Goal: Task Accomplishment & Management: Complete application form

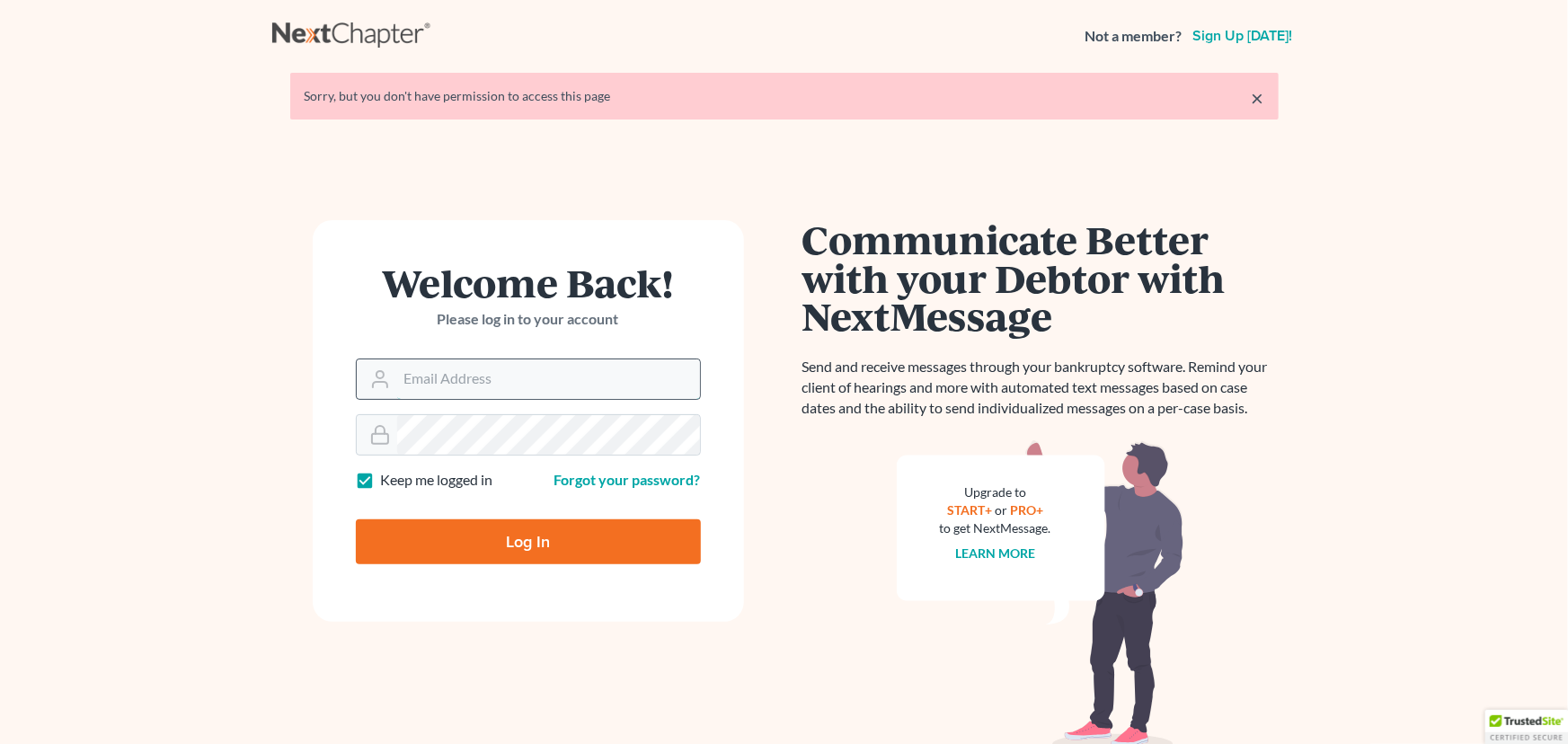
click at [463, 387] on input "Email Address" at bounding box center [549, 378] width 303 height 39
type input "[EMAIL_ADDRESS][DOMAIN_NAME]"
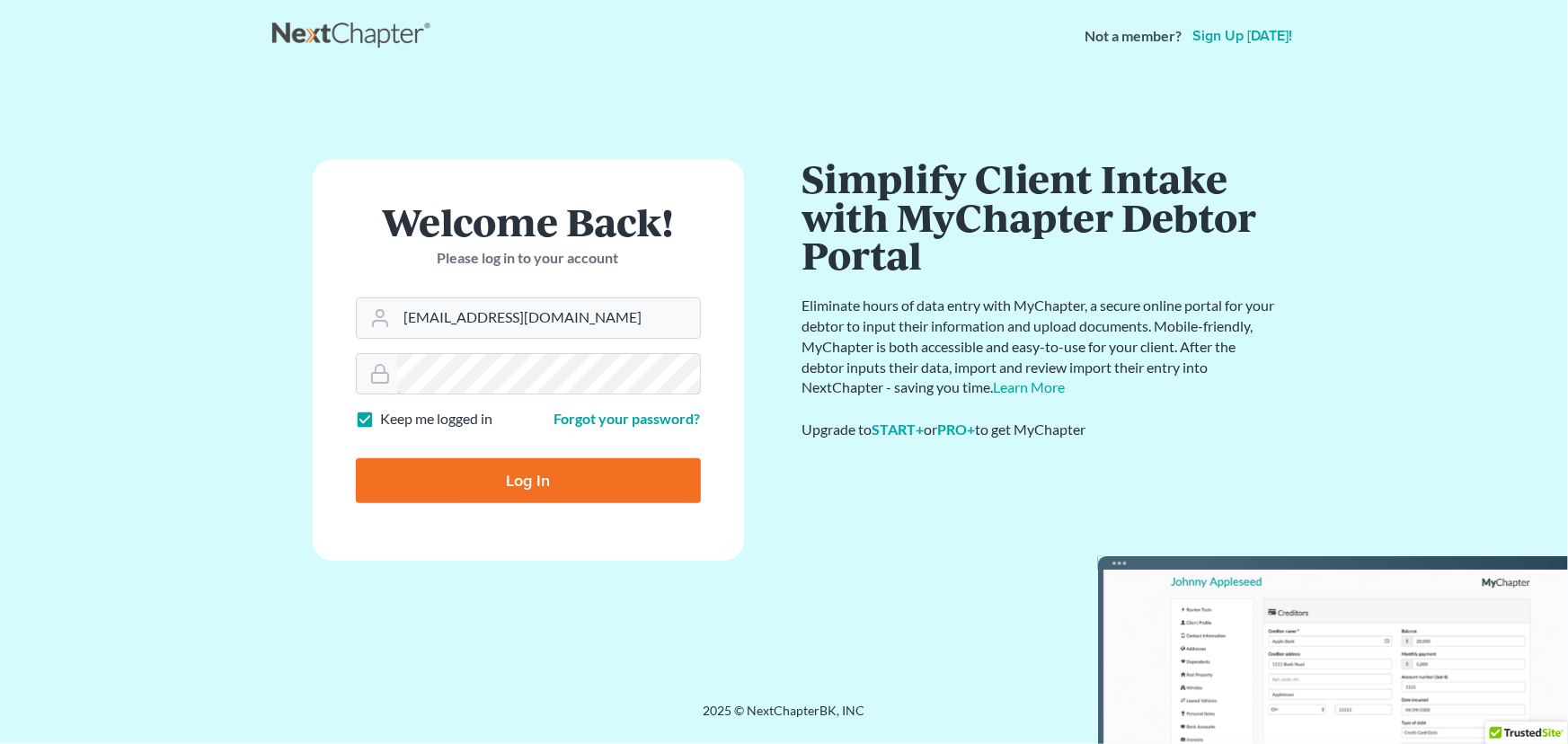
click at [356, 458] on input "Log In" at bounding box center [528, 480] width 345 height 45
type input "Thinking..."
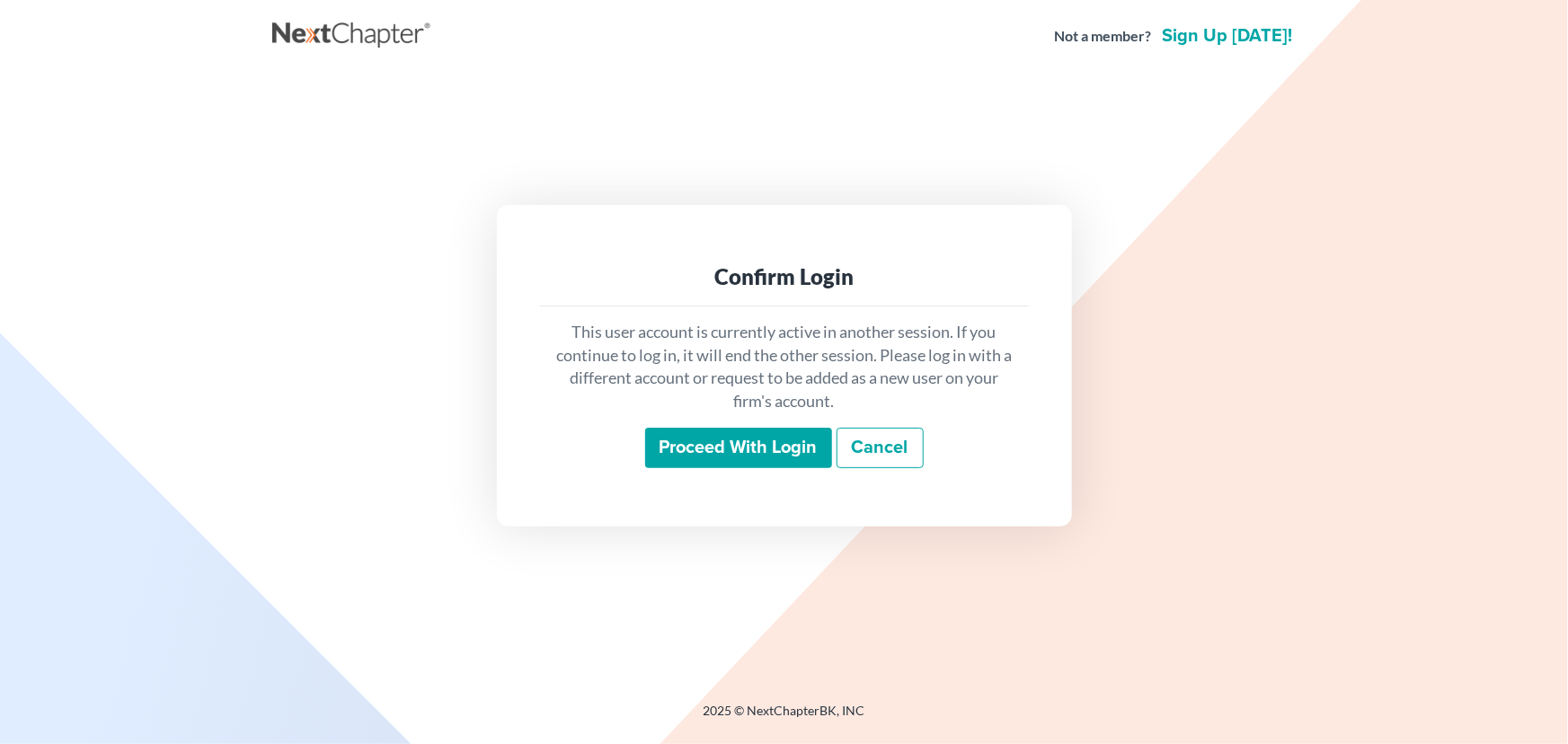
click at [685, 427] on input "Proceed with login" at bounding box center [738, 448] width 187 height 41
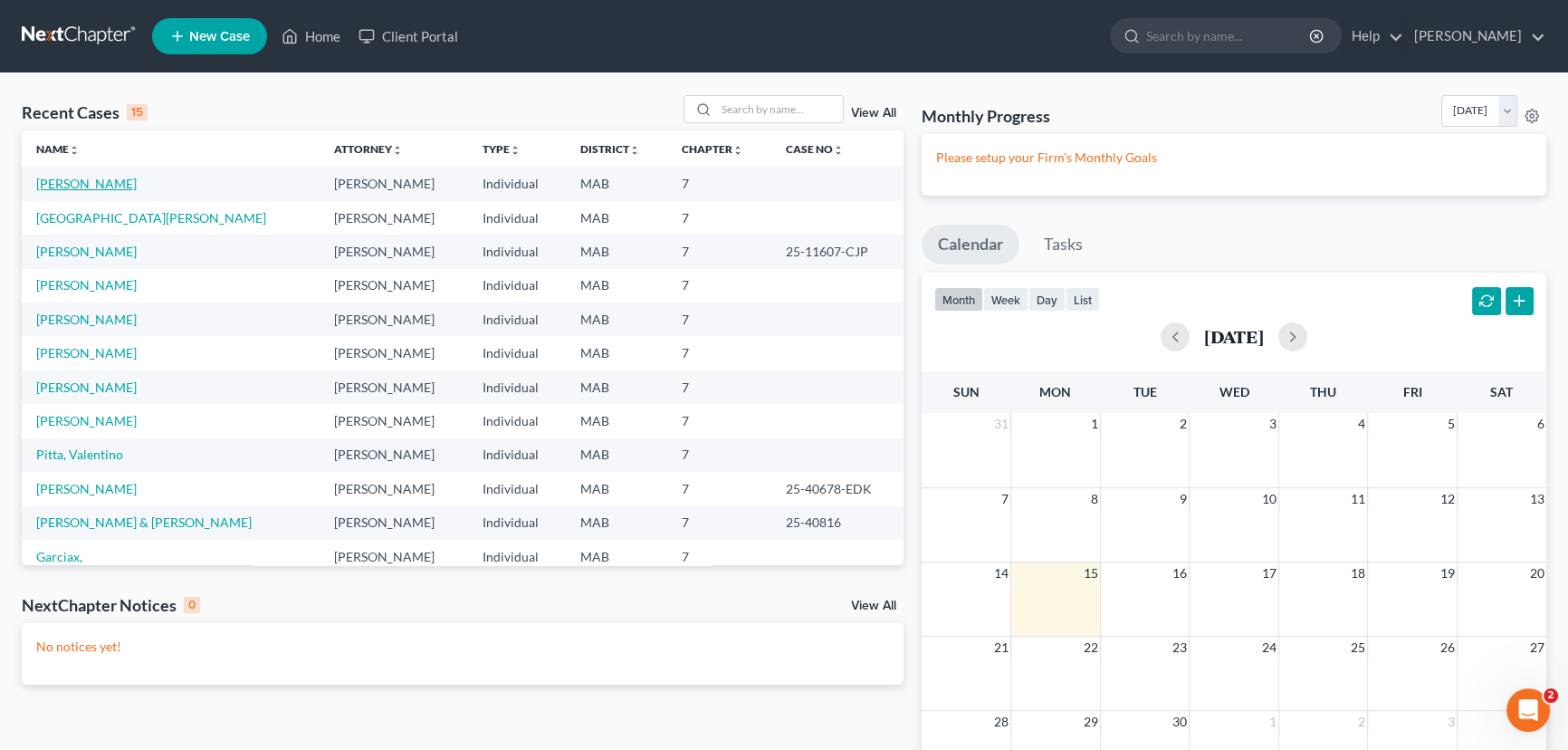
click at [96, 183] on link "[PERSON_NAME]" at bounding box center [86, 183] width 101 height 16
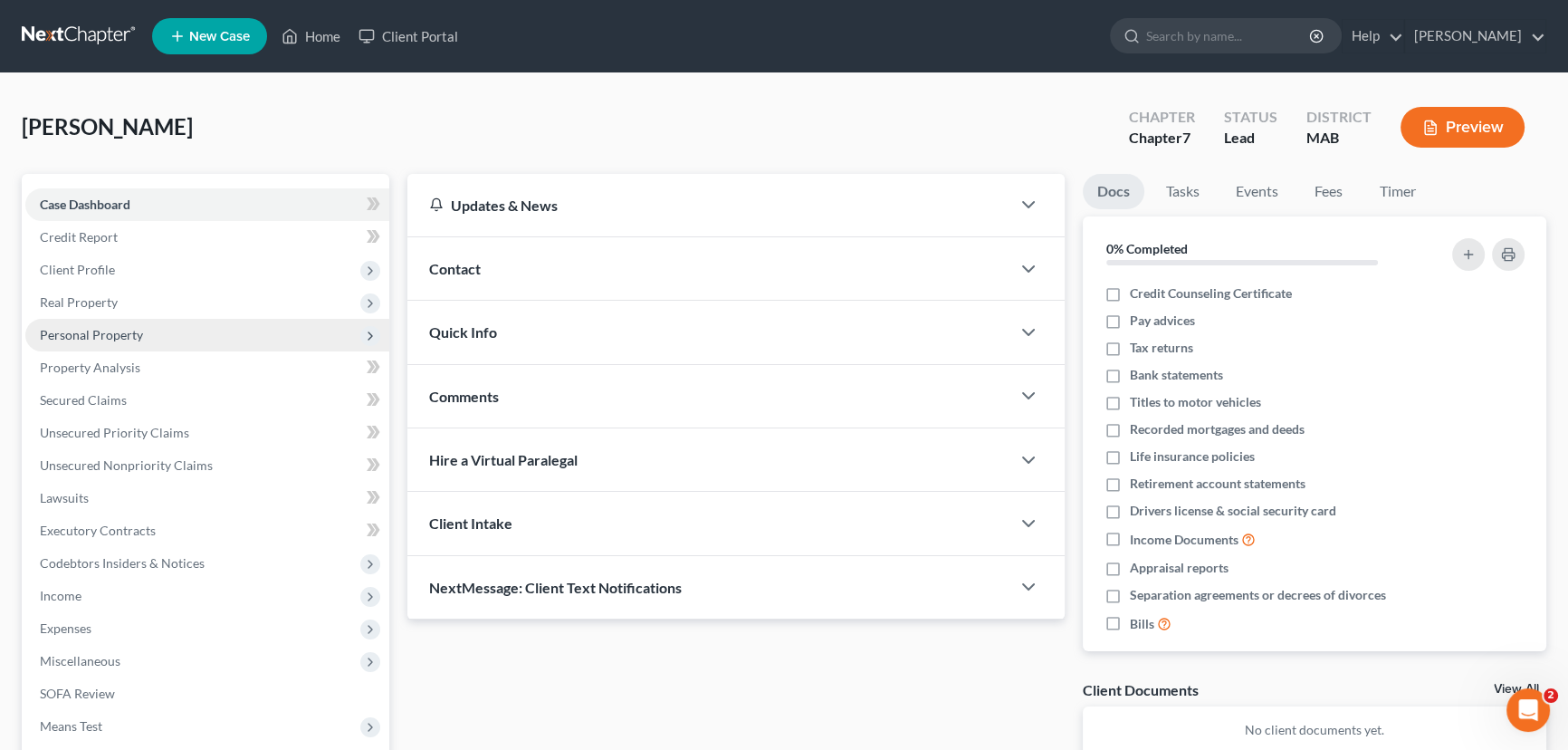
click at [89, 327] on span "Personal Property" at bounding box center [91, 335] width 103 height 16
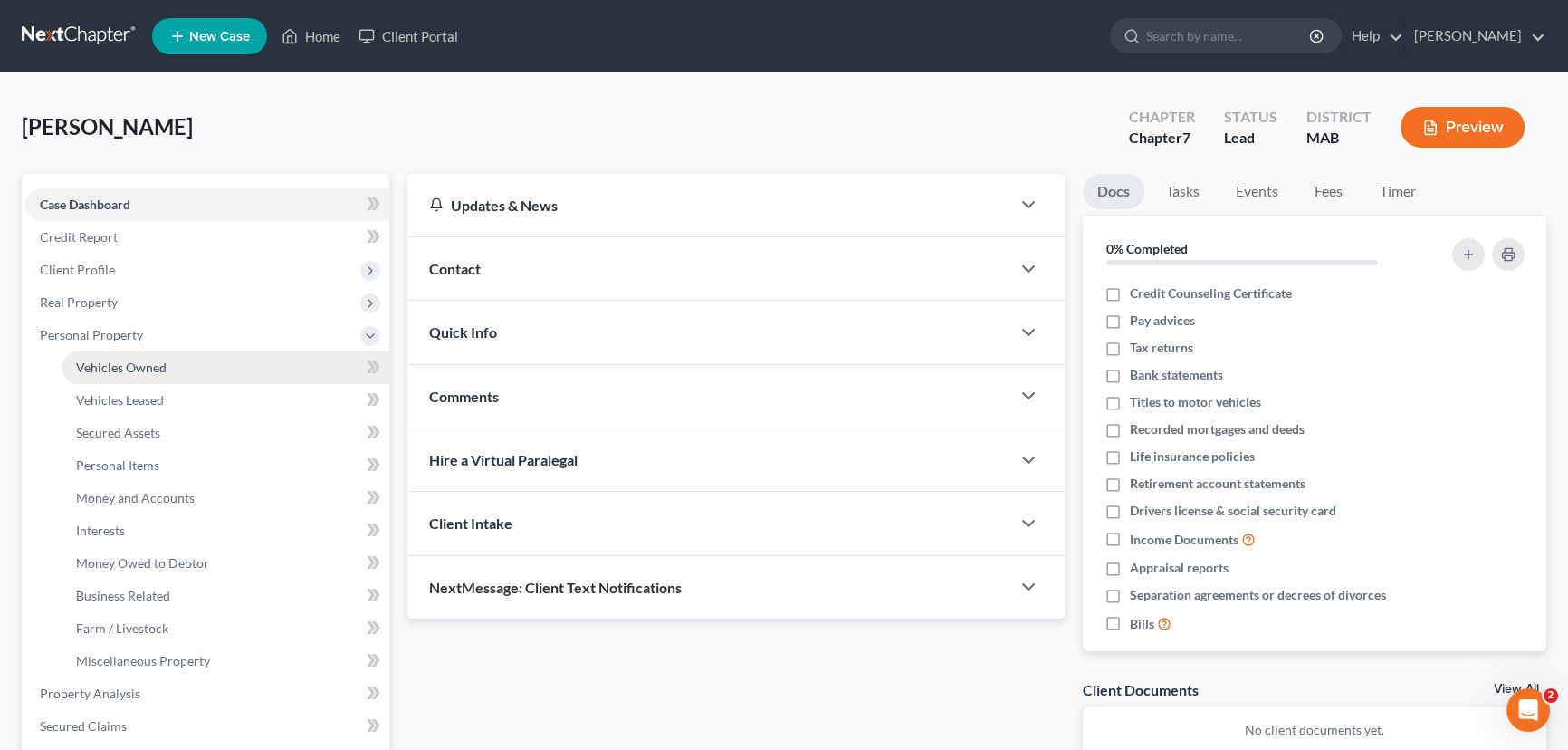
click at [100, 362] on span "Vehicles Owned" at bounding box center [120, 368] width 90 height 16
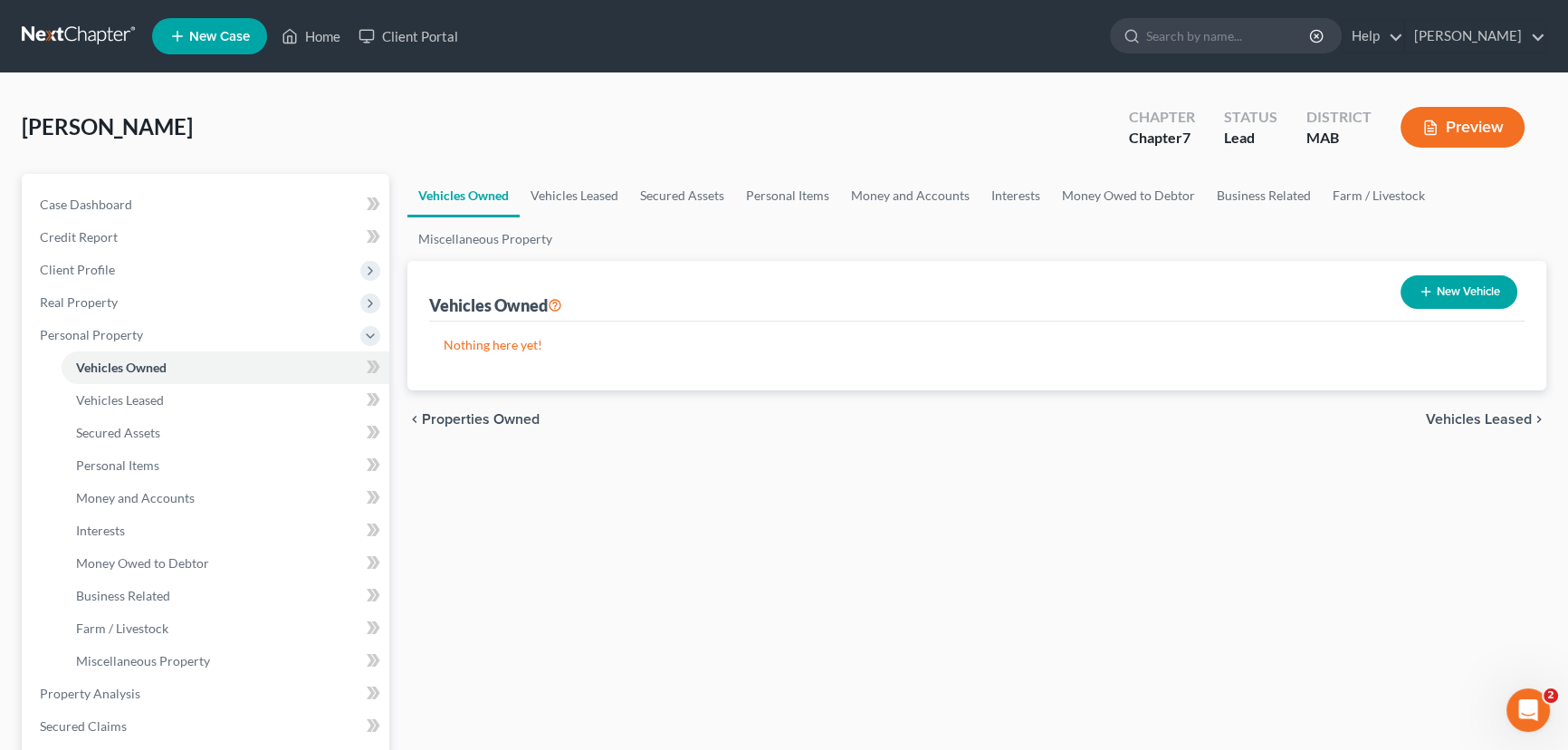
click at [1388, 276] on div "Vehicles Owned New Vehicle" at bounding box center [976, 291] width 1095 height 61
click at [1425, 287] on icon "button" at bounding box center [1425, 291] width 15 height 15
select select "0"
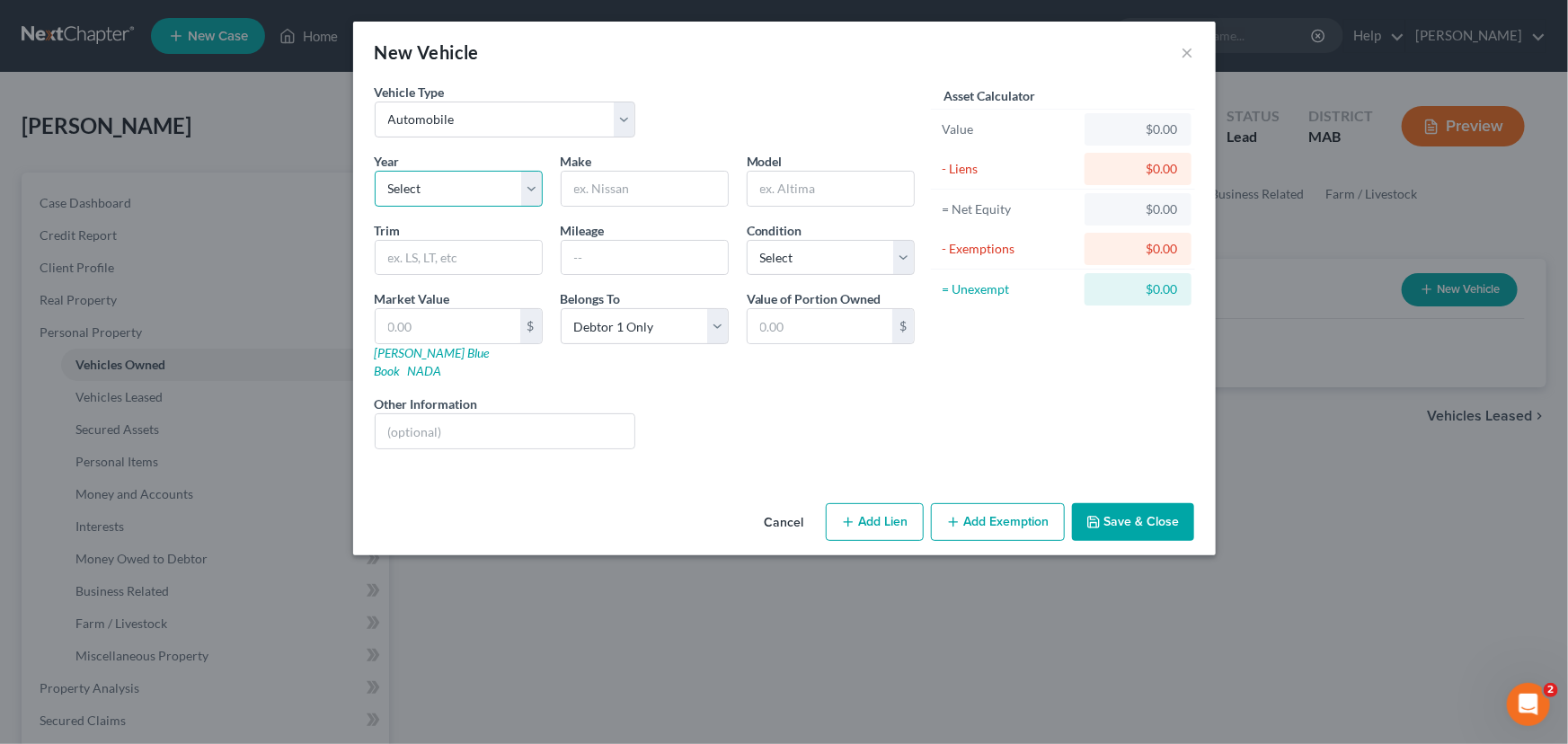
click at [443, 185] on select "Select 2026 2025 2024 2023 2022 2021 2020 2019 2018 2017 2016 2015 2014 2013 20…" at bounding box center [458, 188] width 168 height 36
select select "12"
click at [374, 170] on select "Select 2026 2025 2024 2023 2022 2021 2020 2019 2018 2017 2016 2015 2014 2013 20…" at bounding box center [458, 188] width 168 height 36
click at [584, 190] on input "text" at bounding box center [644, 188] width 167 height 34
type input "Ford"
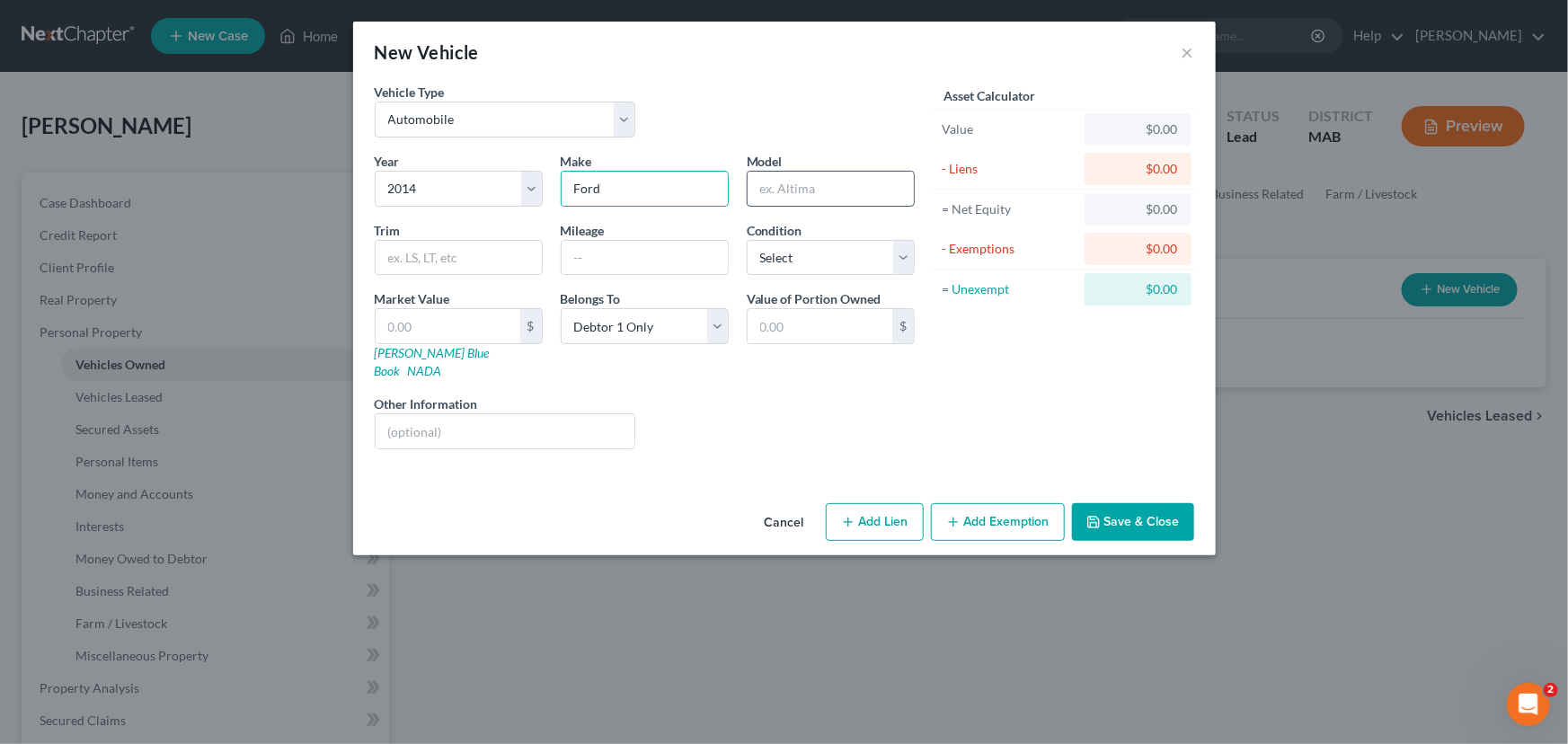
click at [770, 182] on input "text" at bounding box center [830, 188] width 167 height 34
type input "Focus"
click at [403, 323] on input "text" at bounding box center [448, 325] width 144 height 34
type input "4"
type input "4.00"
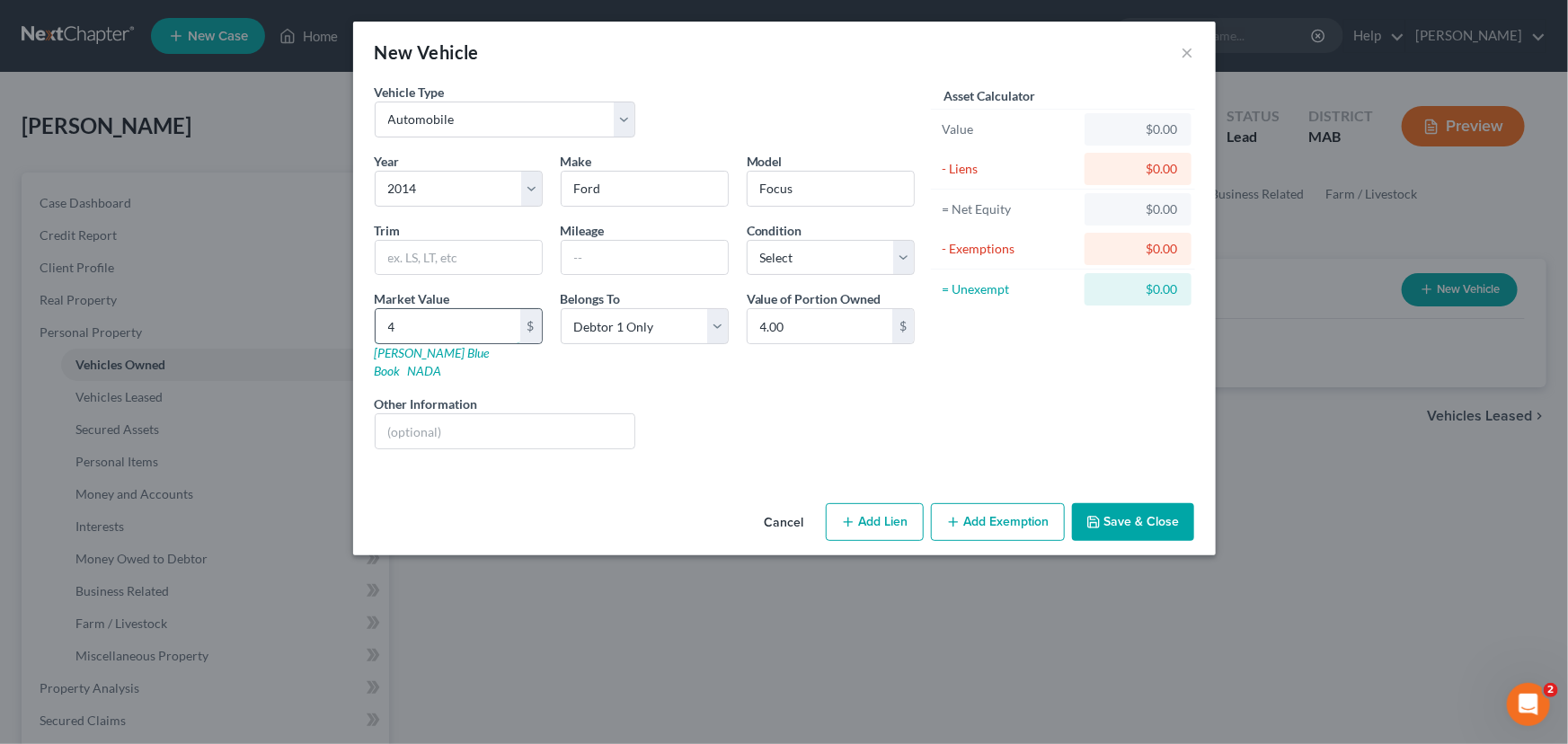
type input "45"
type input "45.00"
type input "456"
type input "456.00"
type input "4561"
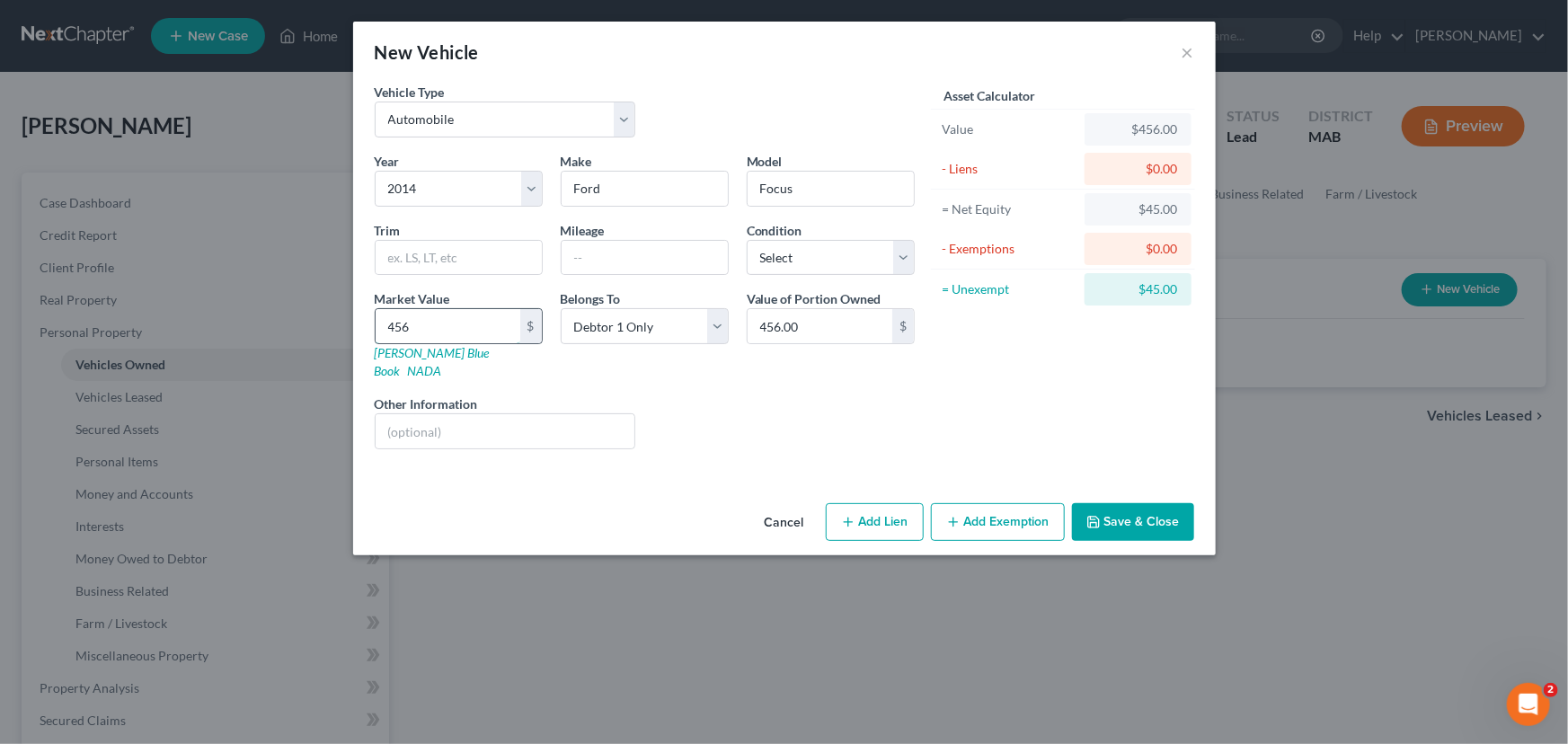
type input "4,561.00"
click at [958, 515] on icon "button" at bounding box center [953, 522] width 14 height 14
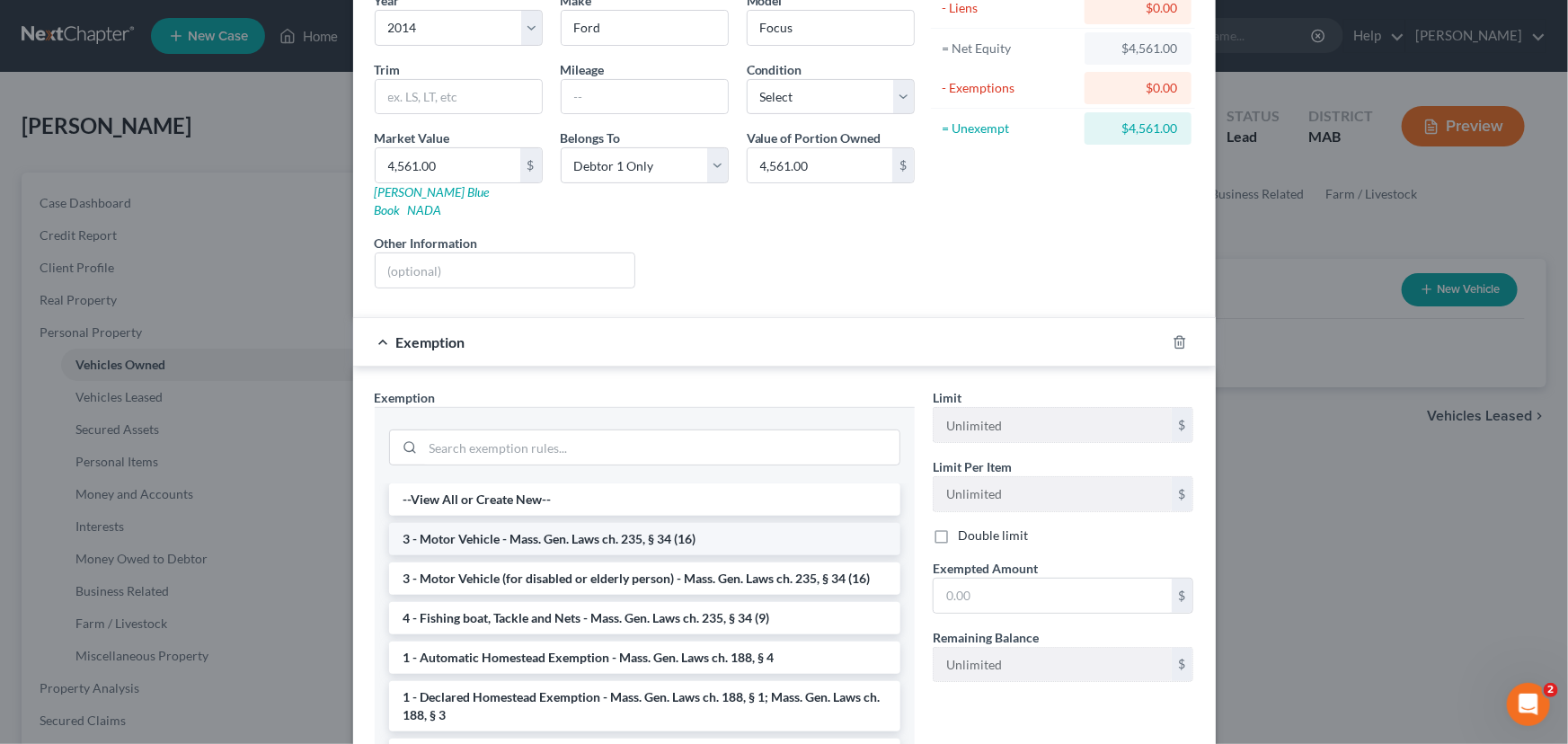
scroll to position [163, 0]
click at [597, 521] on li "3 - Motor Vehicle - Mass. Gen. Laws ch. 235, § 34 (16)" at bounding box center [644, 537] width 511 height 33
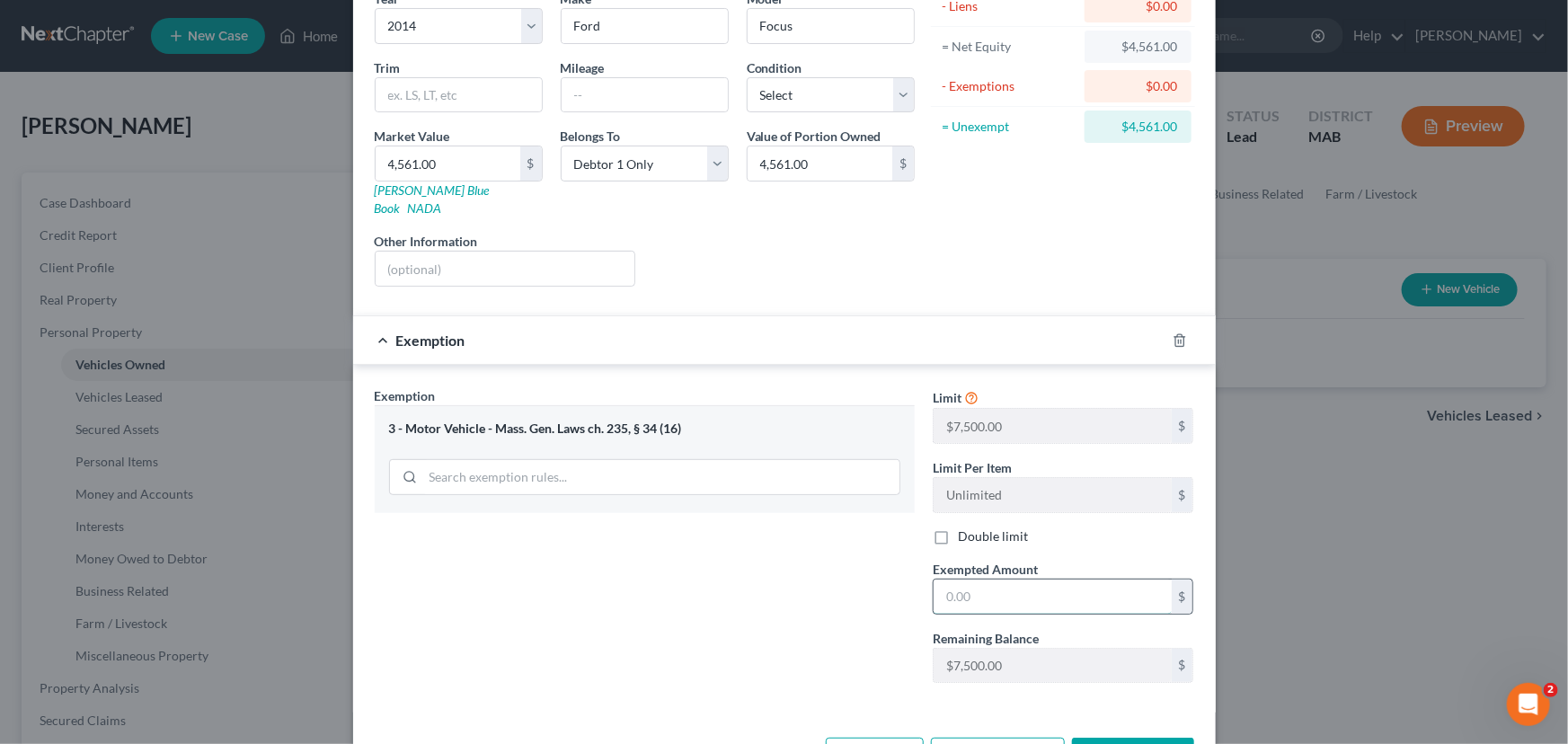
click at [935, 579] on input "text" at bounding box center [1052, 596] width 238 height 34
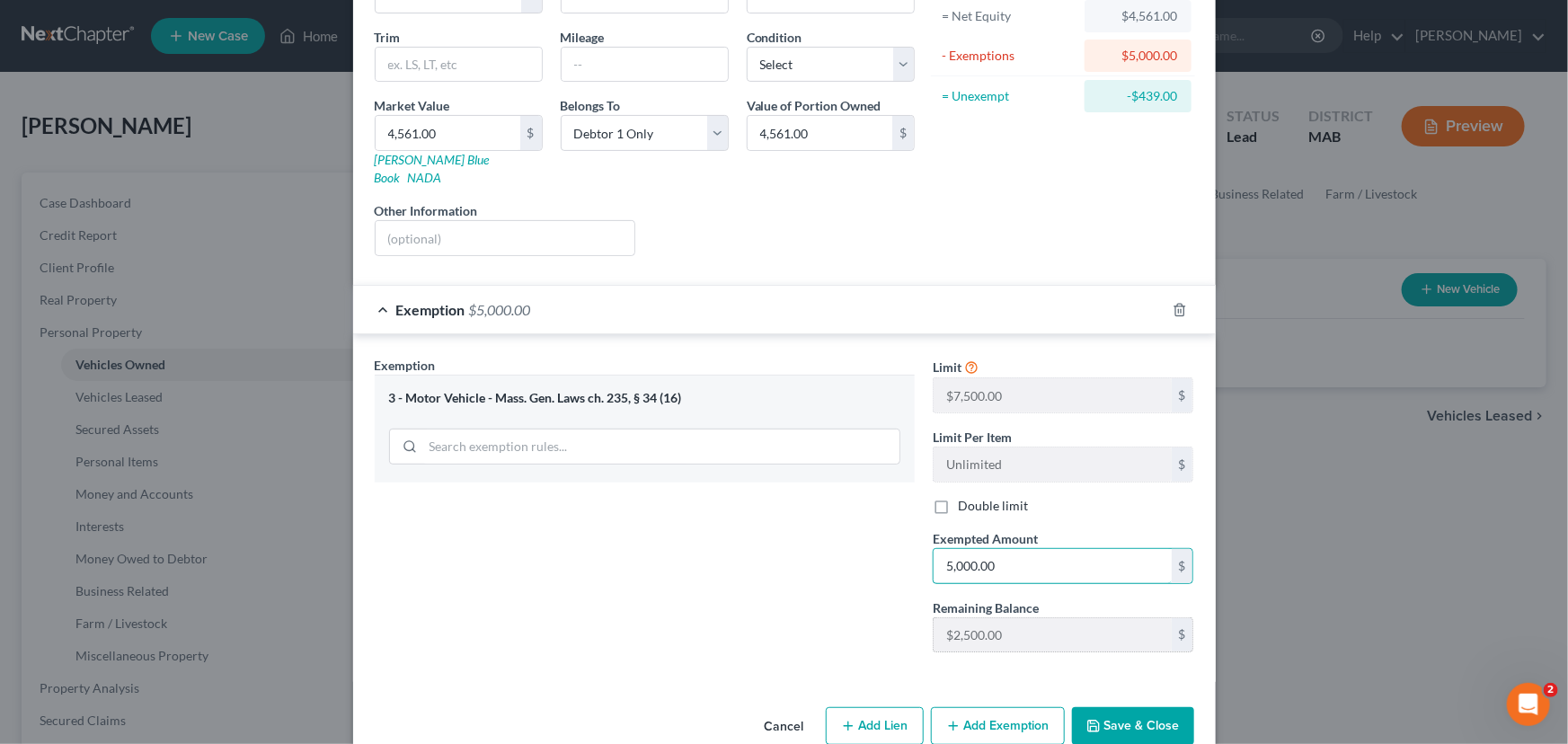
scroll to position [209, 0]
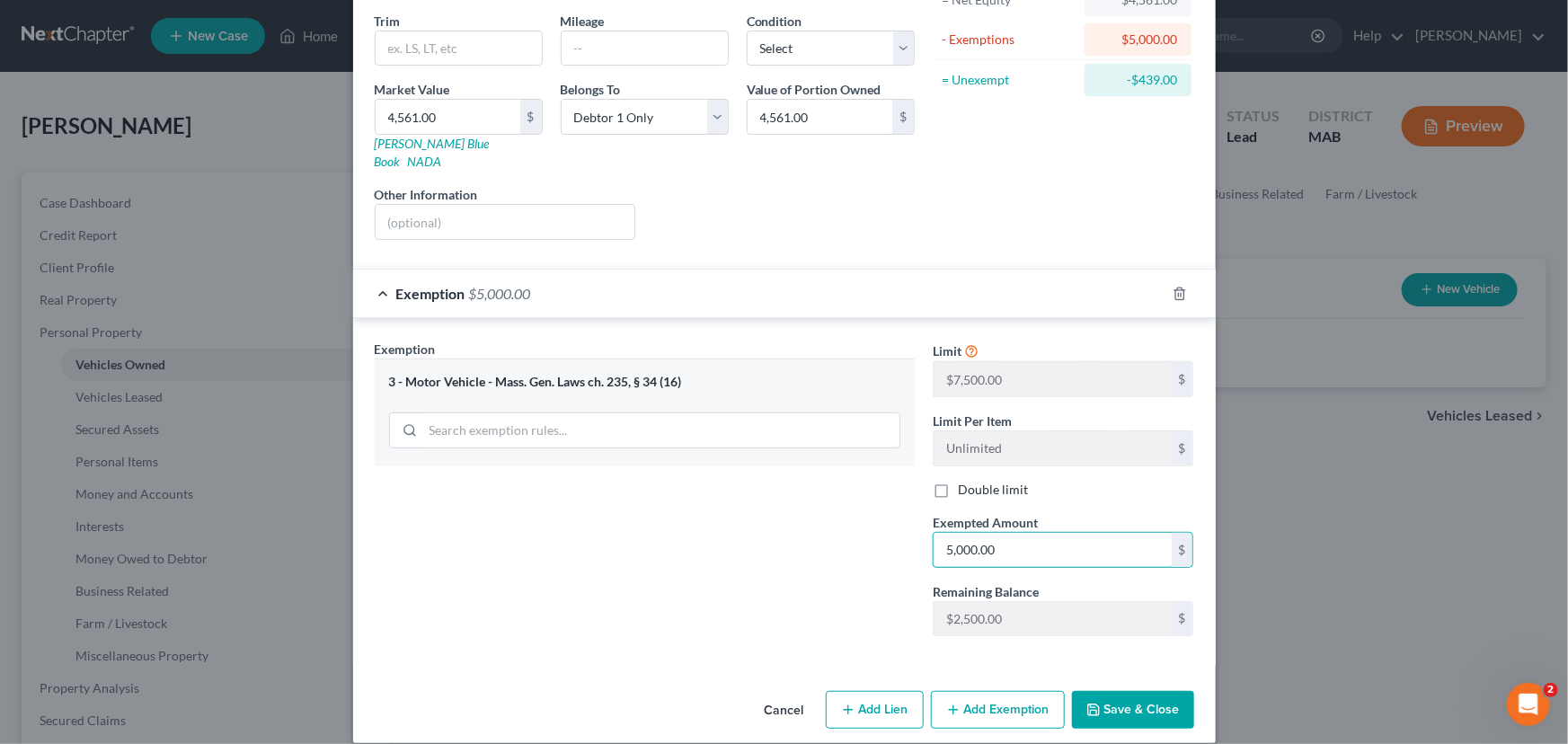
type input "5,000.00"
click at [1106, 695] on button "Save & Close" at bounding box center [1132, 709] width 122 height 38
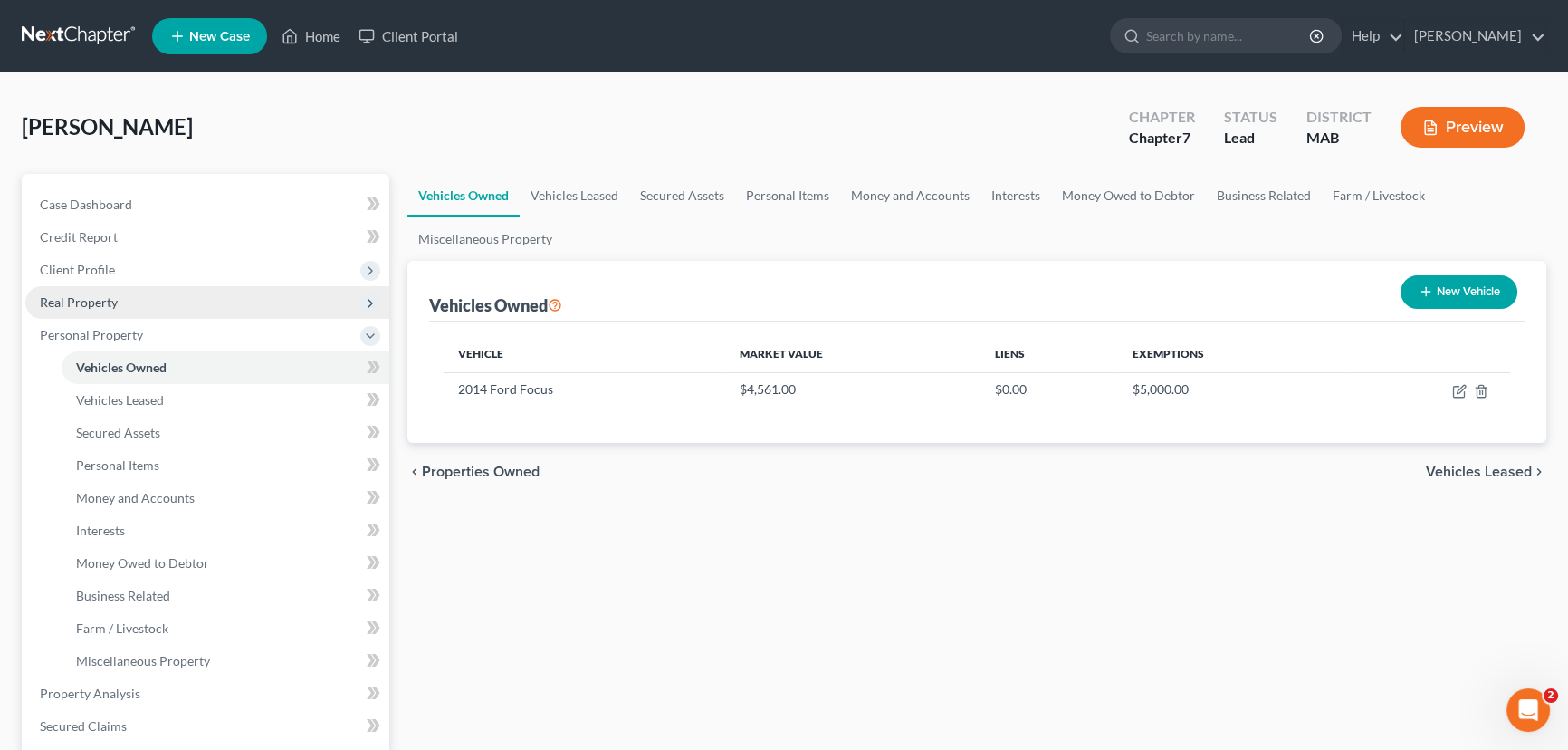
click at [90, 309] on span "Real Property" at bounding box center [207, 303] width 364 height 33
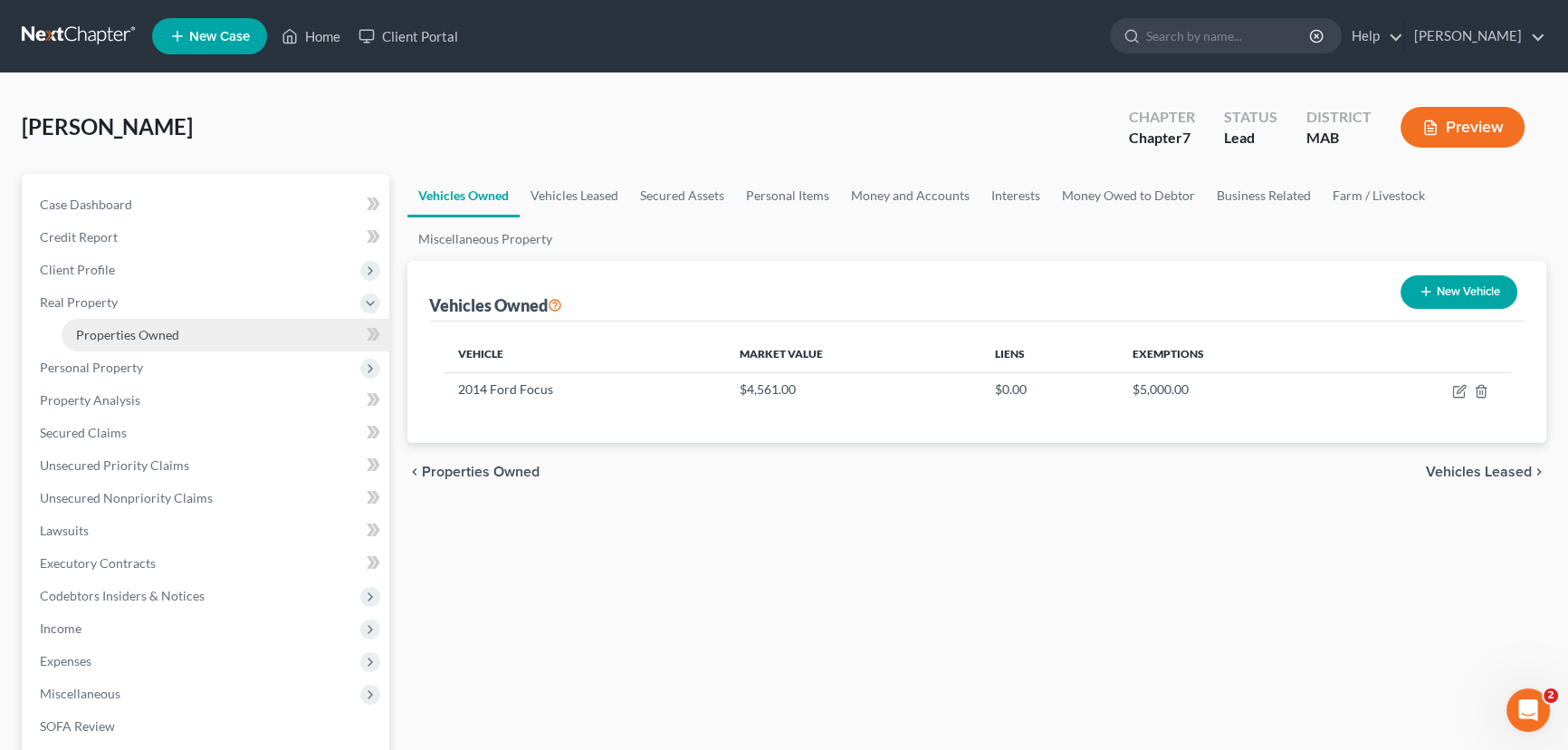
click at [180, 330] on link "Properties Owned" at bounding box center [225, 336] width 328 height 33
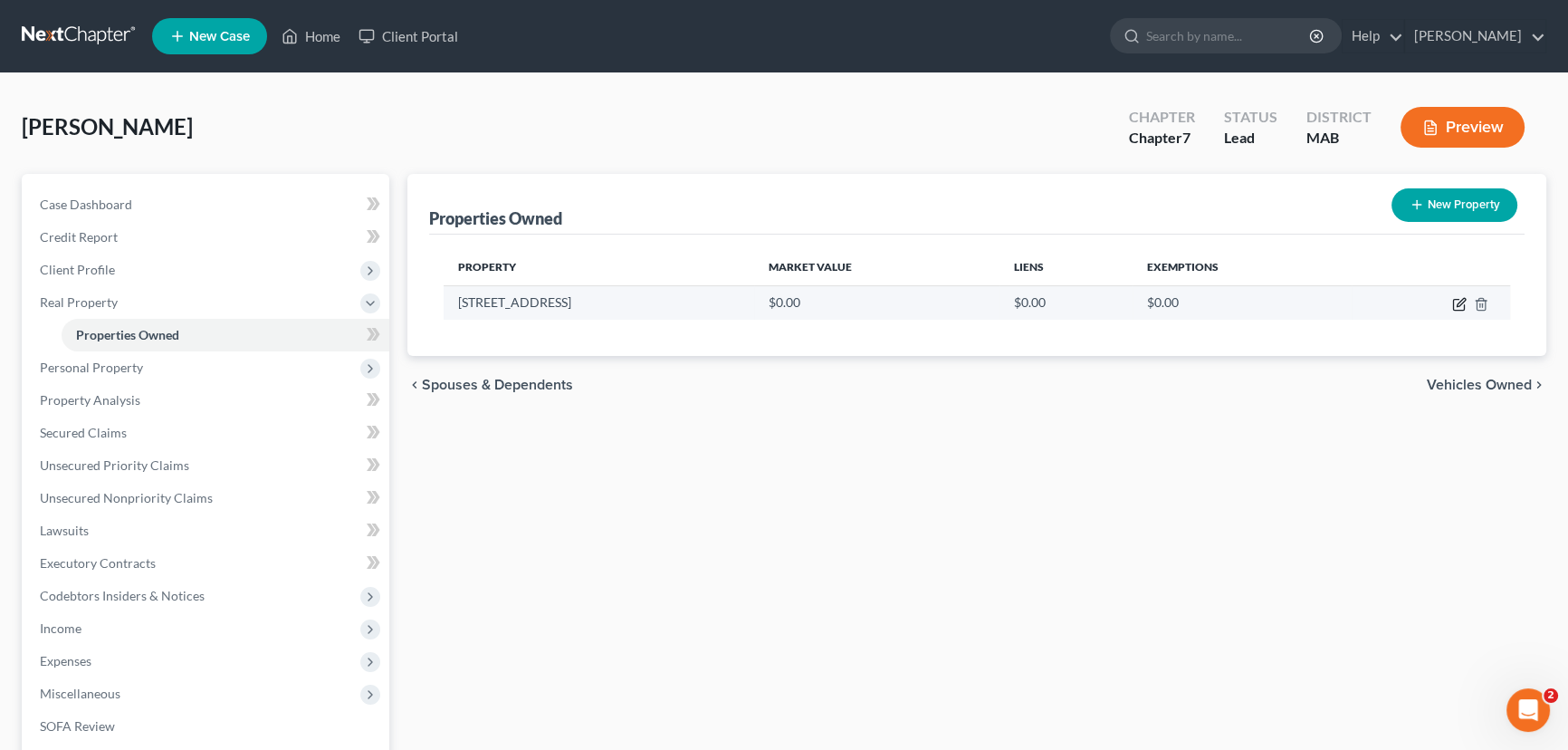
click at [1457, 300] on icon "button" at bounding box center [1458, 305] width 11 height 11
select select "22"
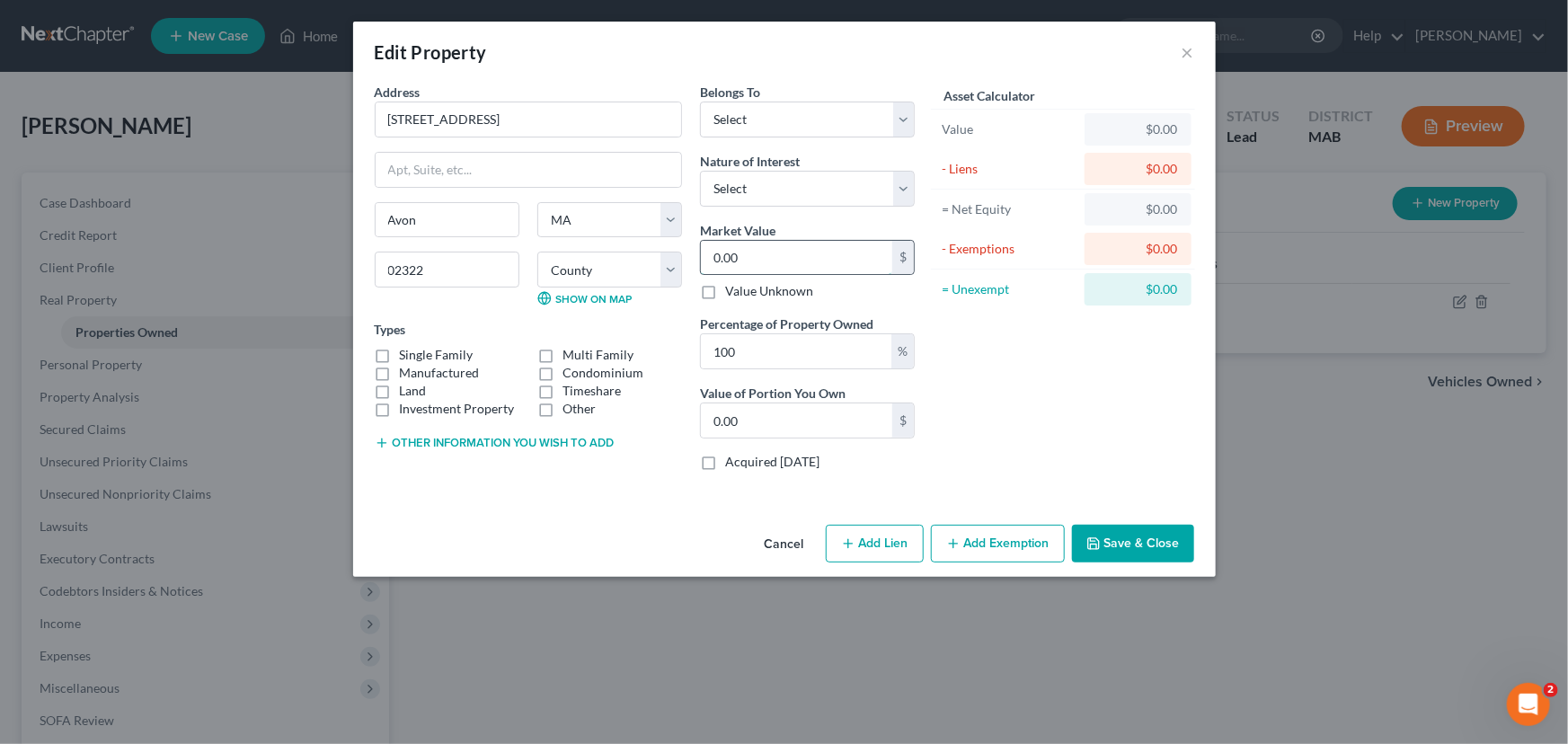
click at [719, 261] on input "0.00" at bounding box center [796, 257] width 192 height 34
type input "4"
type input "4.00"
type input "40"
type input "40.00"
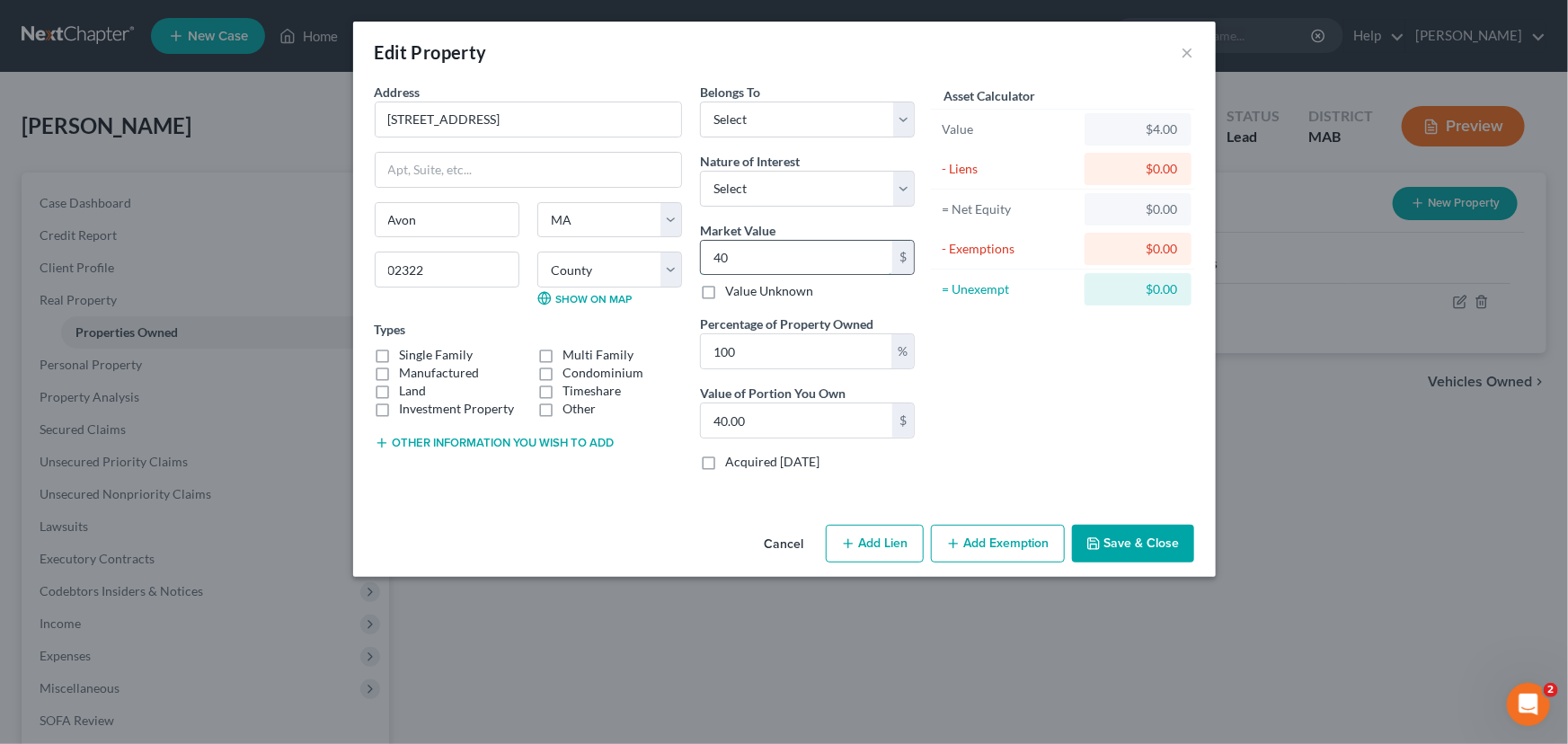
type input "400"
type input "400.00"
type input "4000"
type input "4,000.00"
type input "4,0000"
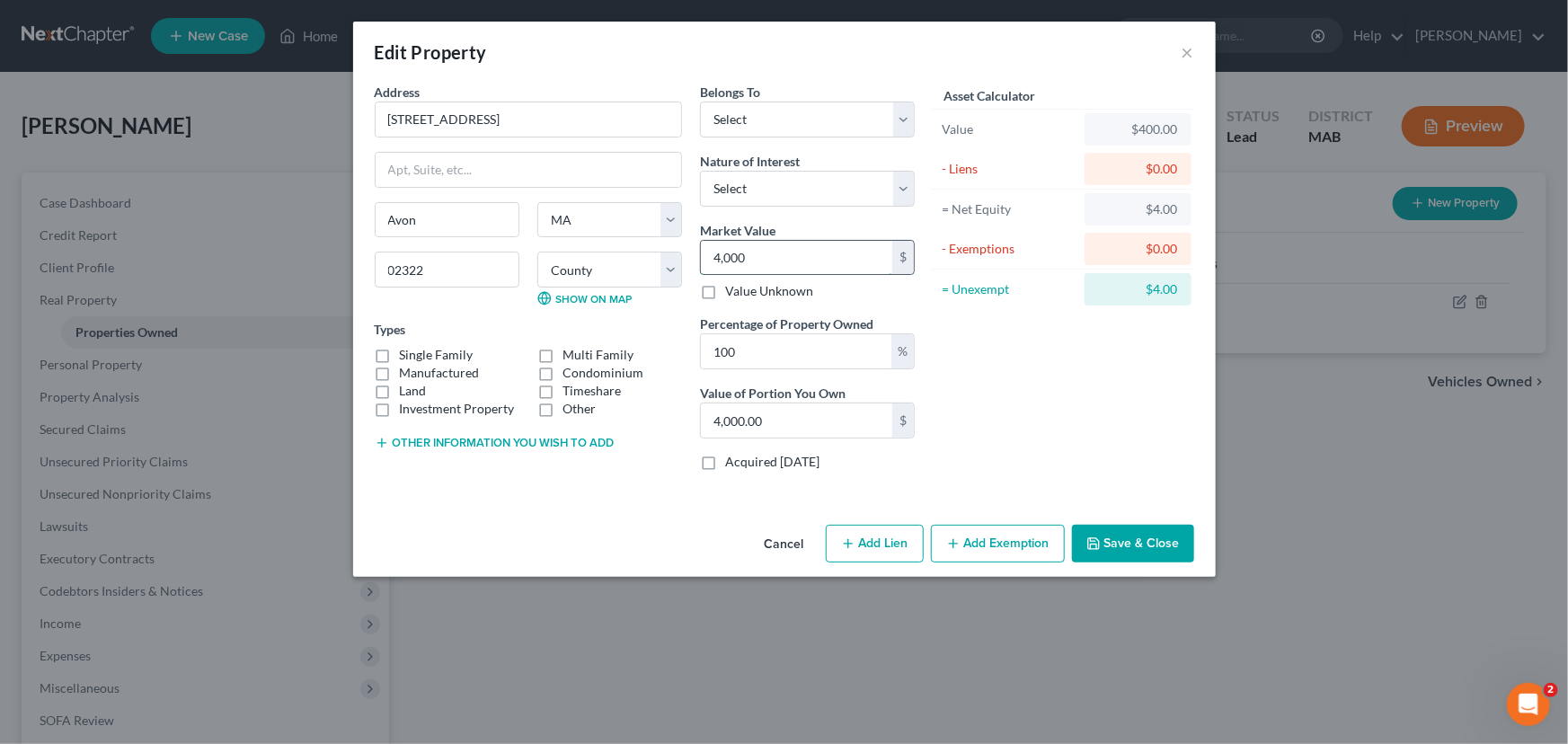
type input "40,000.00"
type input "40,0000"
type input "400,000.00"
click at [399, 364] on label "Manufactured" at bounding box center [439, 372] width 80 height 18
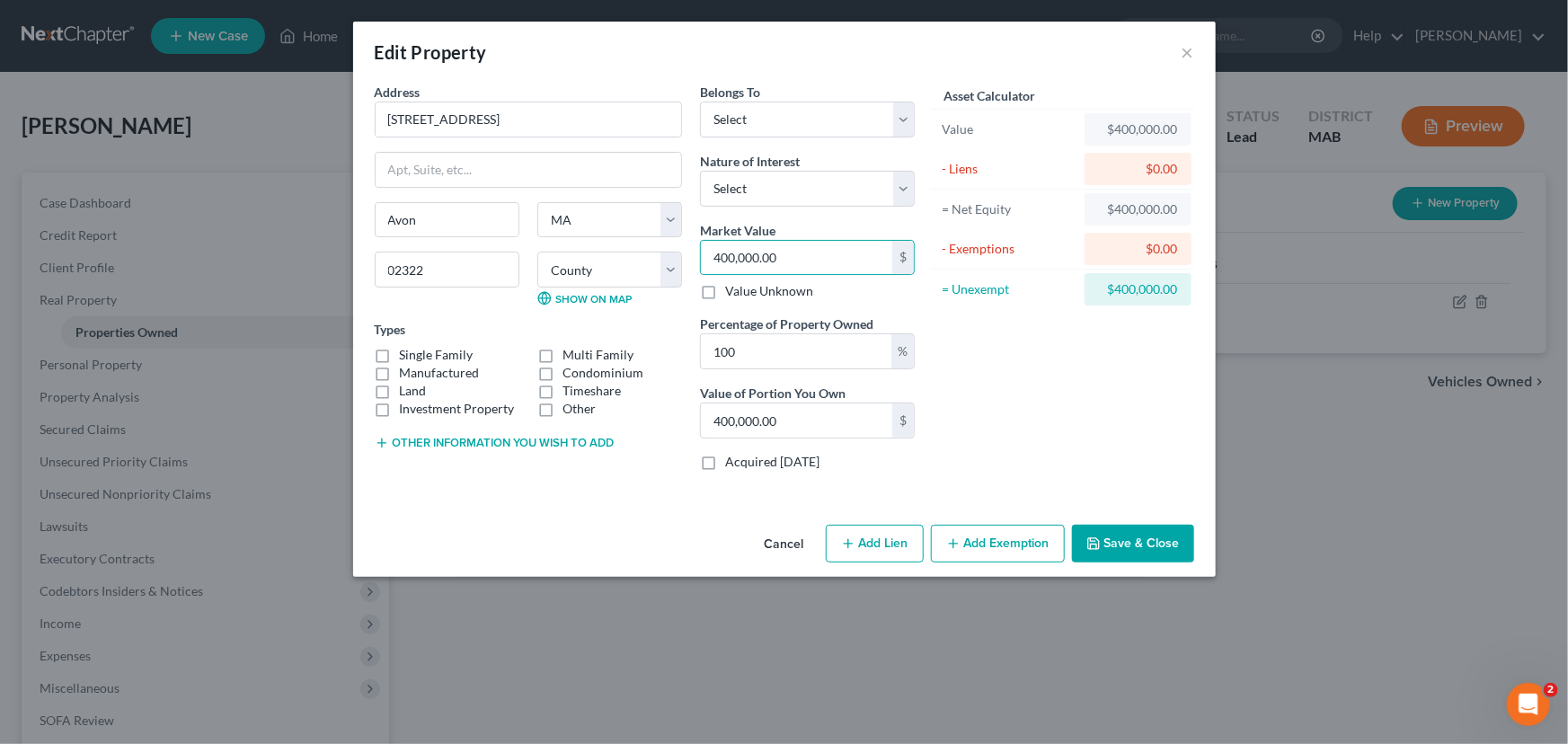
click at [407, 364] on input "Manufactured" at bounding box center [413, 370] width 12 height 12
click at [399, 364] on label "Manufactured" at bounding box center [439, 372] width 80 height 18
click at [407, 364] on input "Manufactured" at bounding box center [413, 370] width 12 height 12
checkbox input "false"
click at [399, 356] on label "Single Family" at bounding box center [436, 354] width 74 height 18
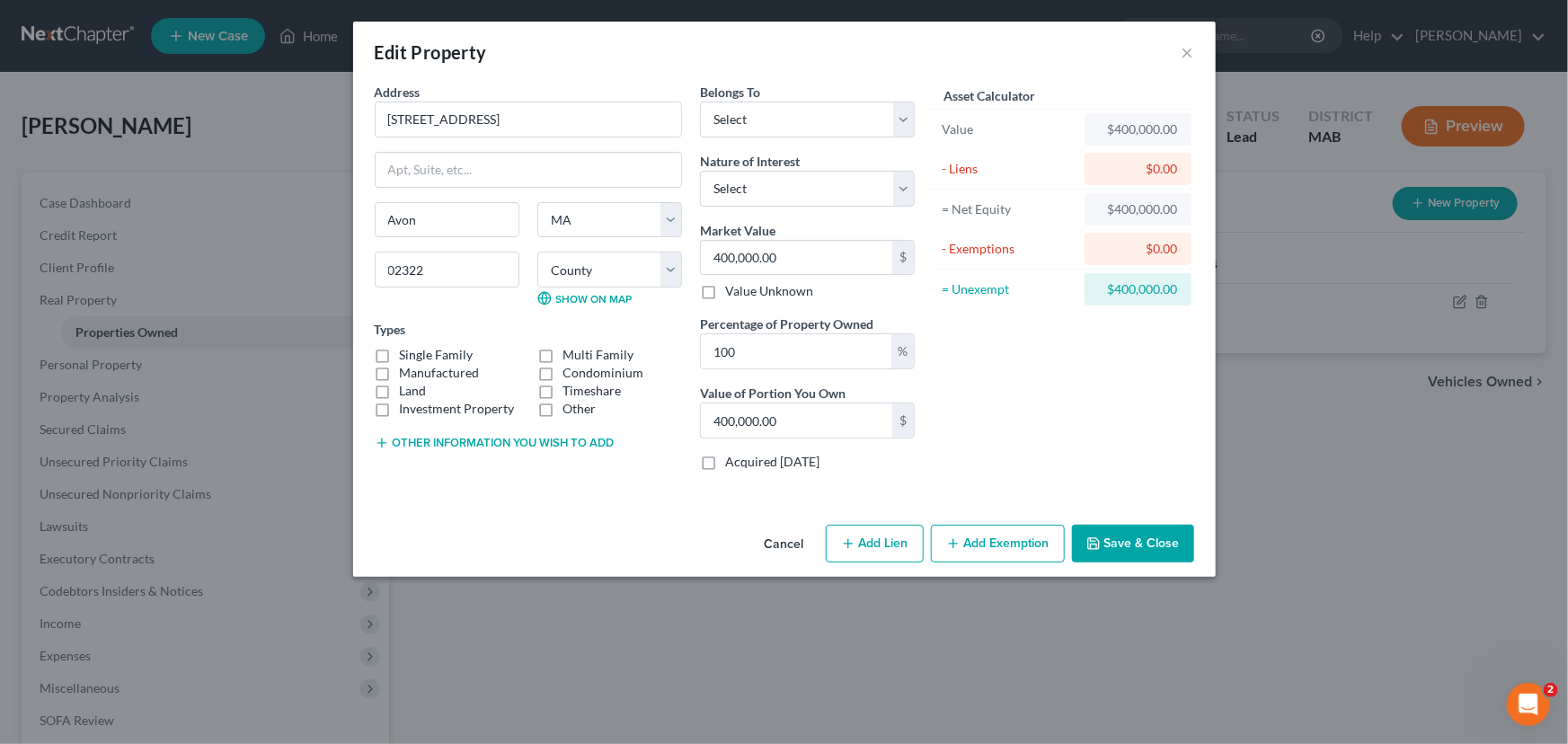
click at [407, 356] on input "Single Family" at bounding box center [413, 351] width 12 height 12
checkbox input "true"
click at [904, 118] on select "Select Debtor 1 Only Debtor 2 Only Debtor 1 And Debtor 2 Only At Least One Of T…" at bounding box center [807, 118] width 215 height 36
select select "3"
click at [700, 101] on select "Select Debtor 1 Only Debtor 2 Only Debtor 1 And Debtor 2 Only At Least One Of T…" at bounding box center [807, 118] width 215 height 36
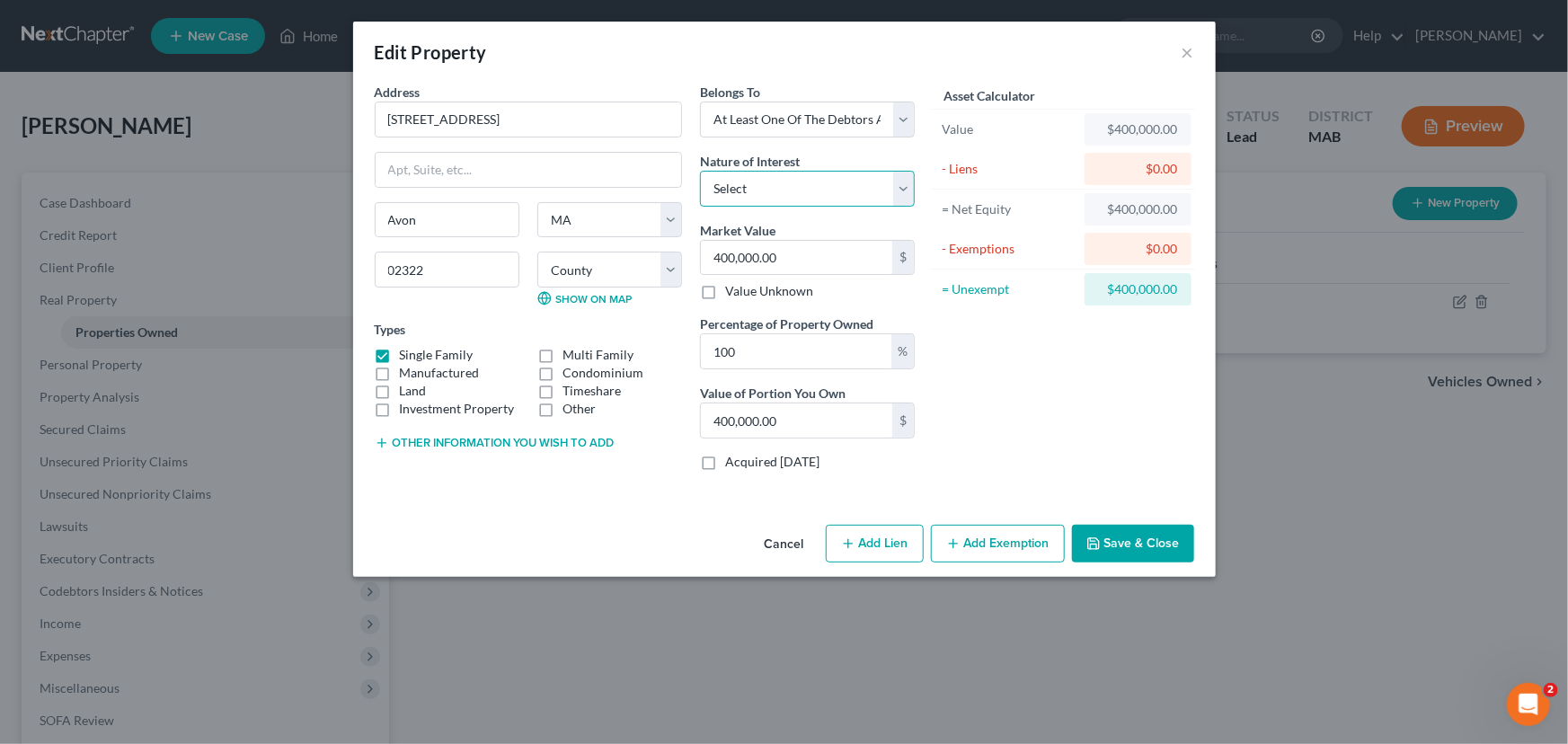
click at [746, 185] on select "Select Fee Simple Joint Tenant Life Estate Equitable Interest Future Interest T…" at bounding box center [807, 188] width 215 height 36
select select "5"
click at [700, 170] on select "Select Fee Simple Joint Tenant Life Estate Equitable Interest Future Interest T…" at bounding box center [807, 188] width 215 height 36
click at [990, 541] on button "Add Exemption" at bounding box center [997, 543] width 134 height 38
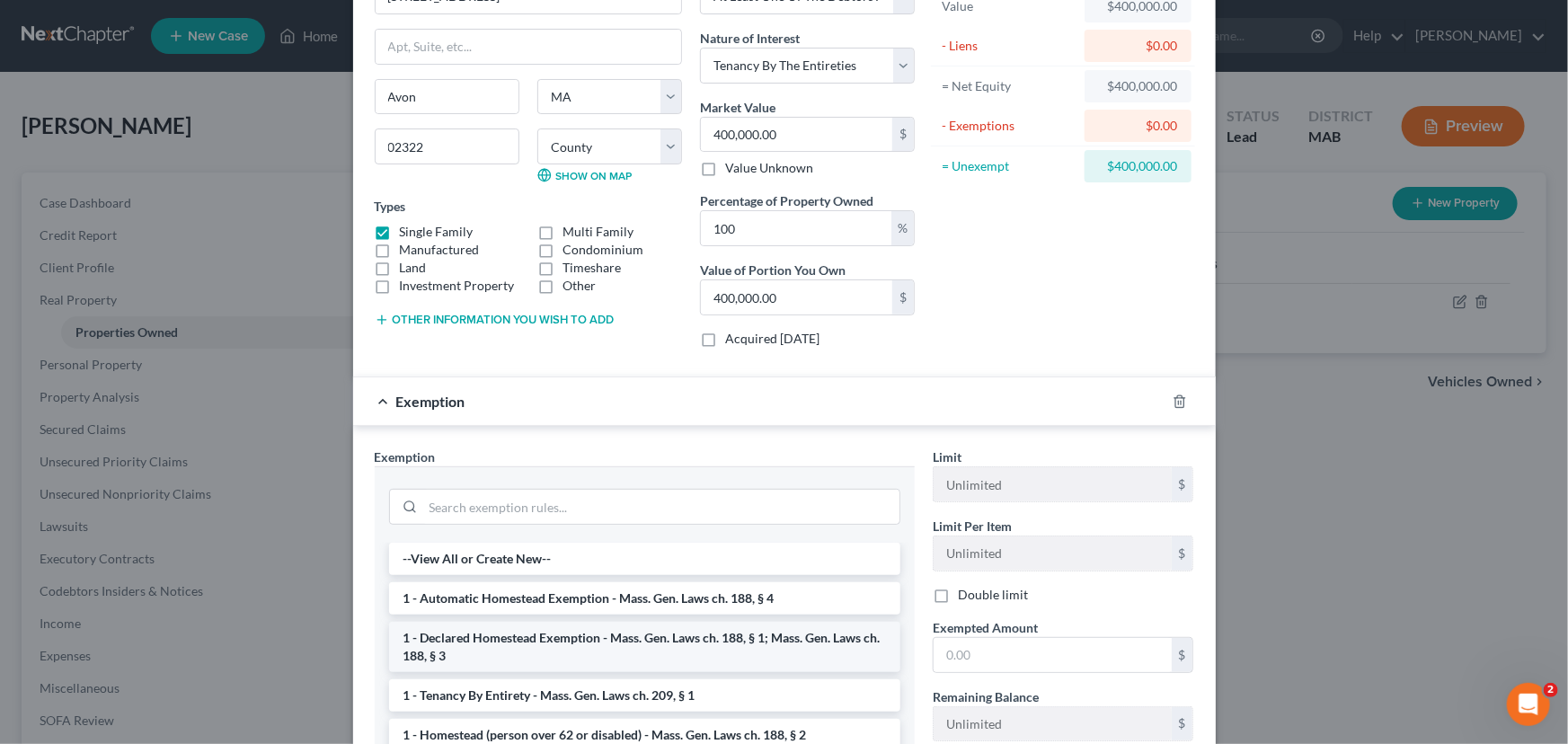
scroll to position [163, 0]
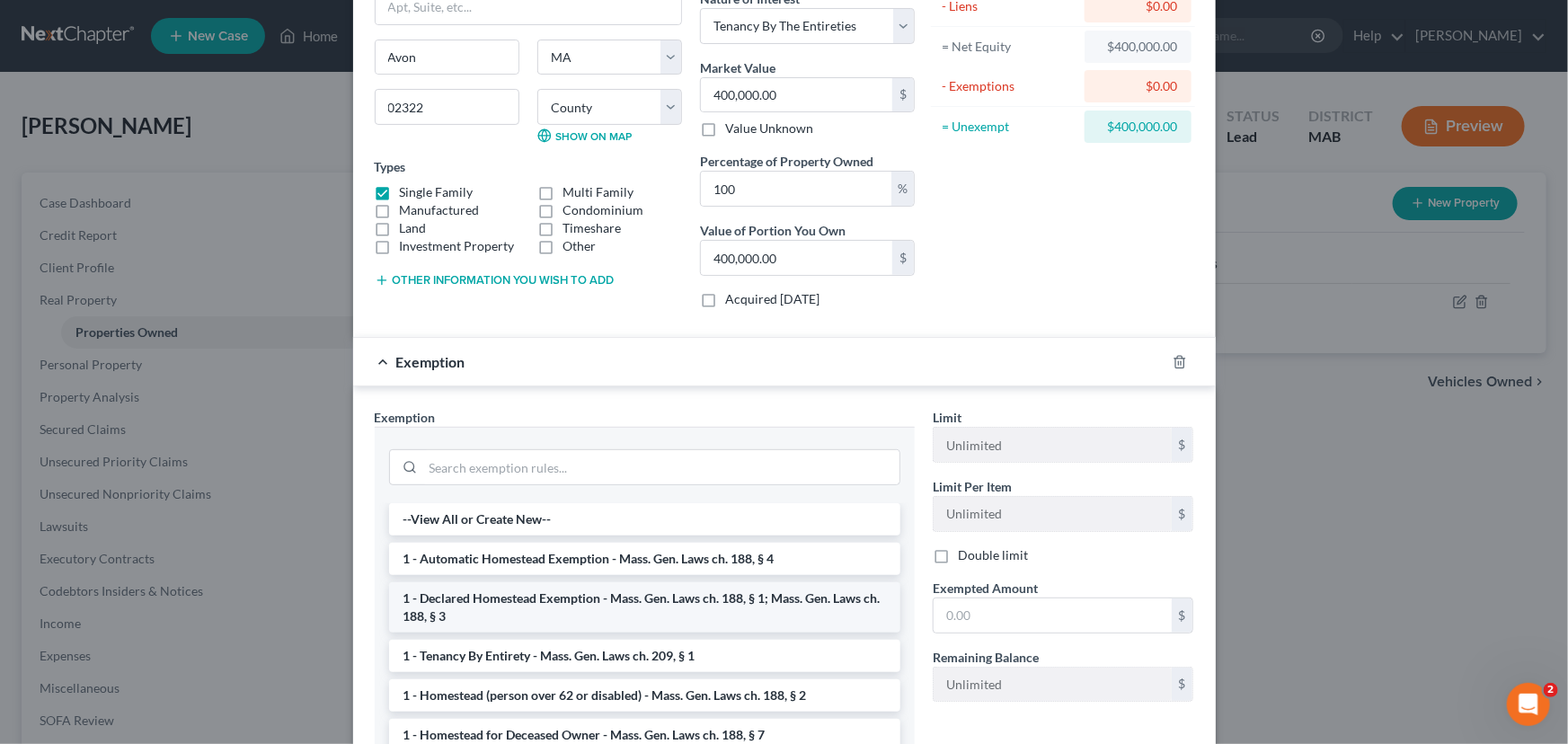
click at [516, 593] on li "1 - Declared Homestead Exemption - Mass. Gen. Laws ch. 188, § 1; Mass. Gen. Law…" at bounding box center [644, 607] width 511 height 50
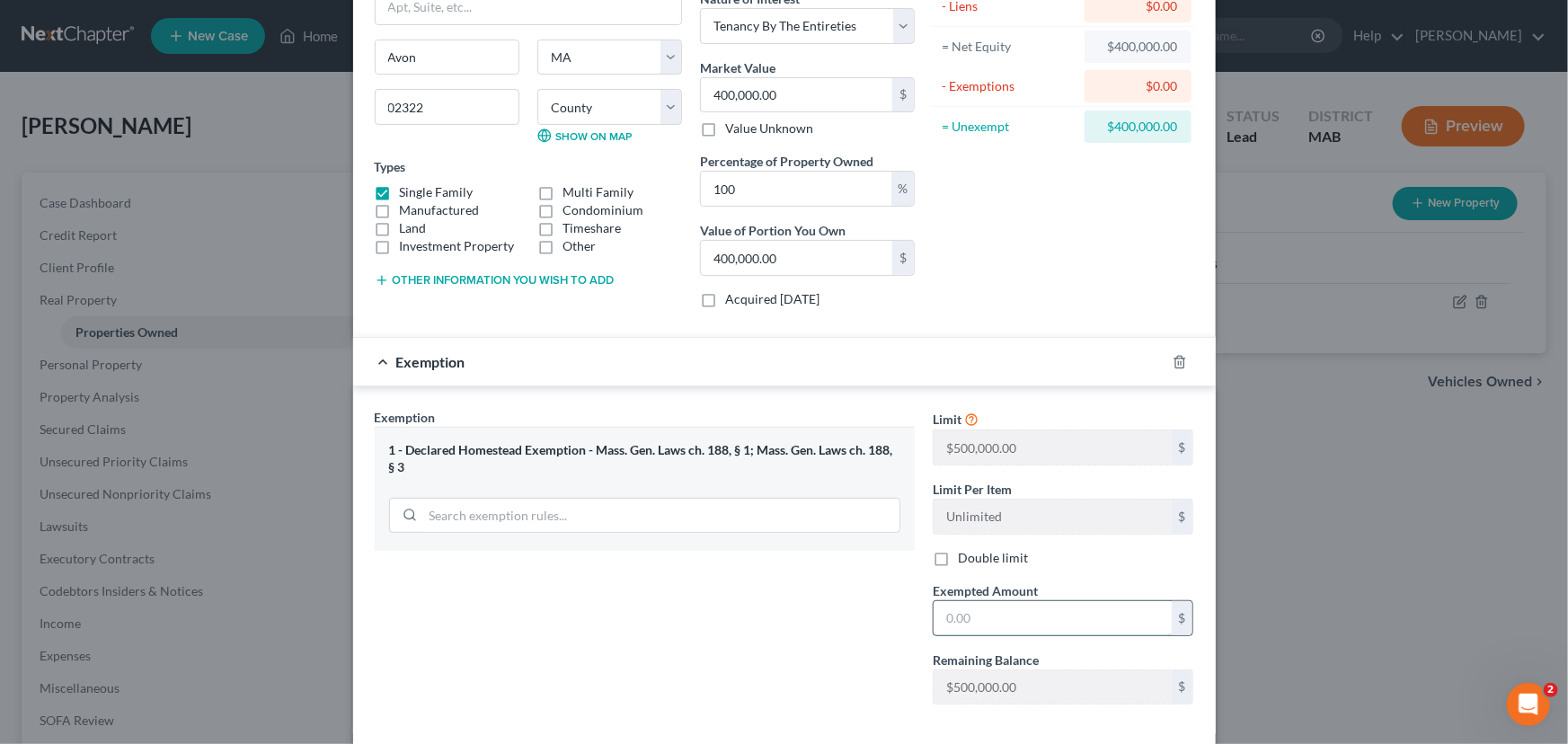
click at [952, 616] on input "text" at bounding box center [1052, 617] width 238 height 34
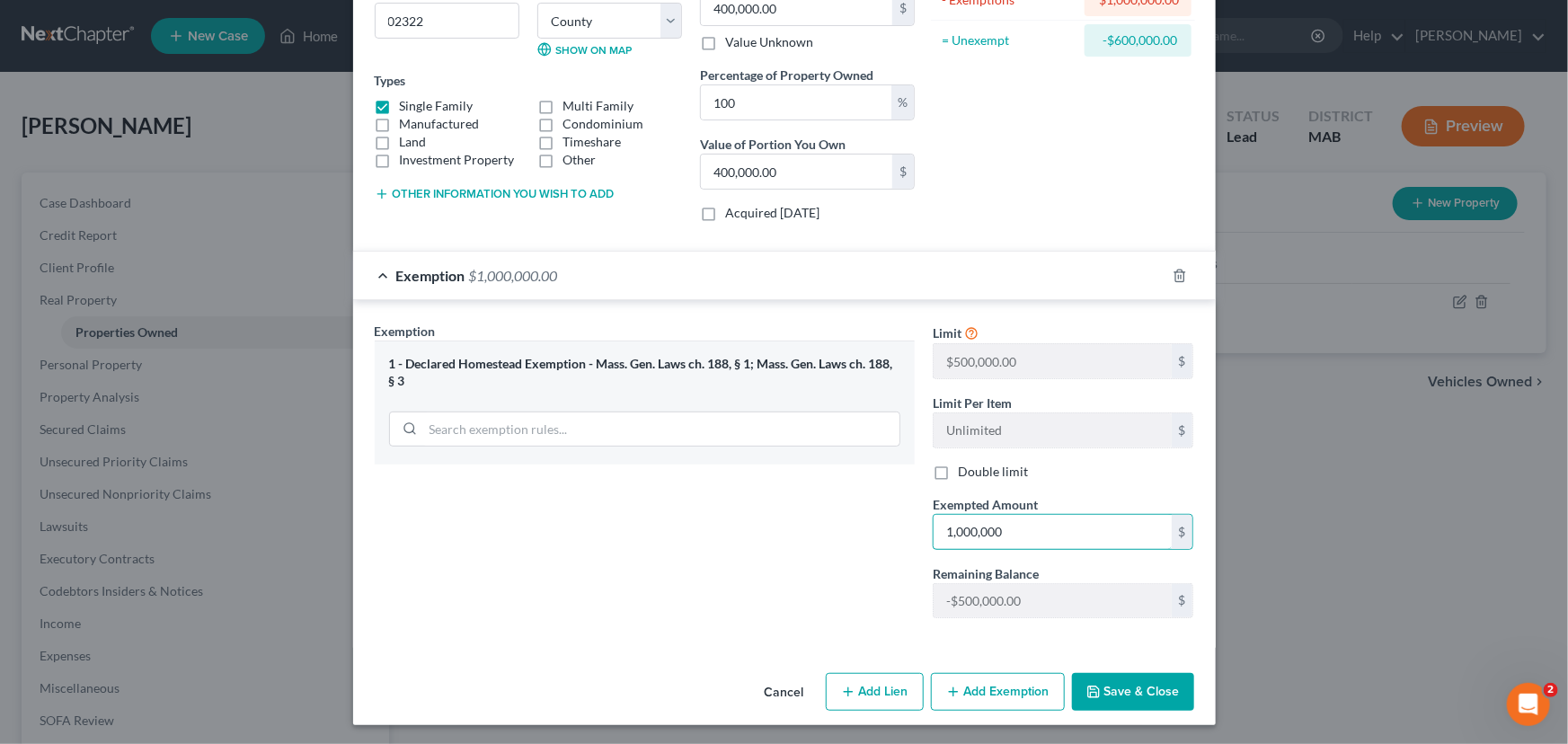
scroll to position [249, 0]
type input "1,000,000"
click at [1101, 681] on button "Save & Close" at bounding box center [1132, 690] width 122 height 38
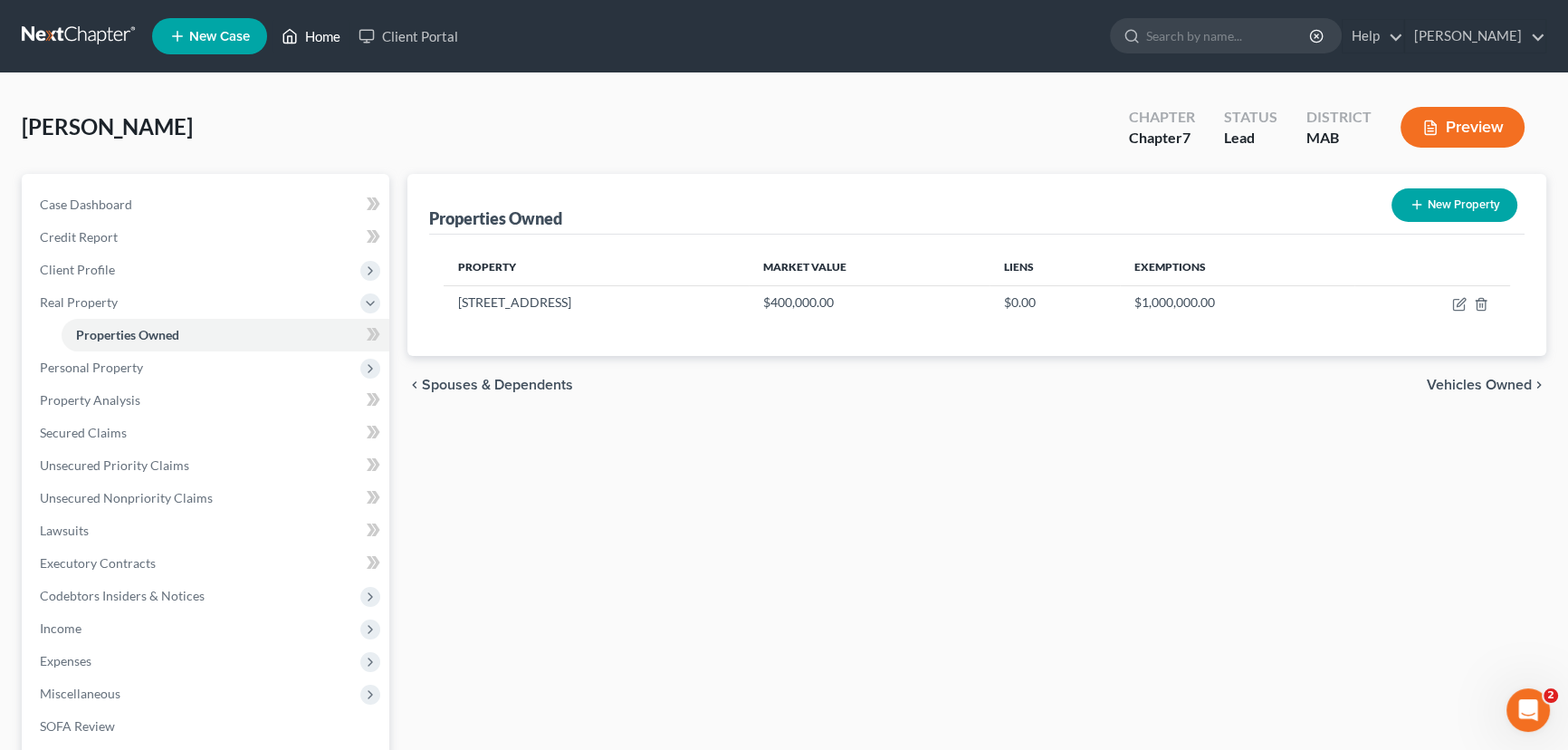
click at [320, 36] on link "Home" at bounding box center [310, 37] width 77 height 33
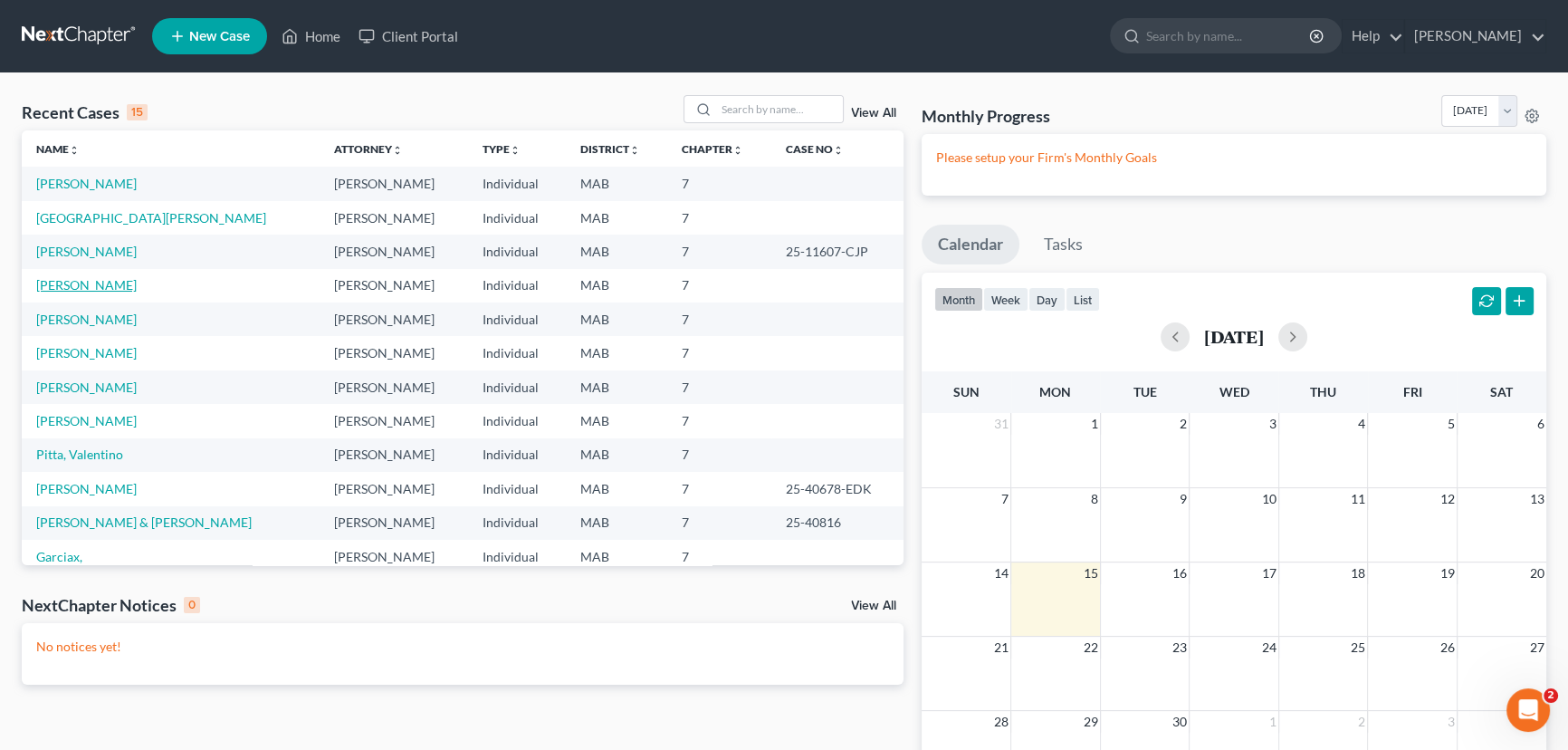
click at [65, 290] on link "Calles, Vilma" at bounding box center [86, 285] width 101 height 16
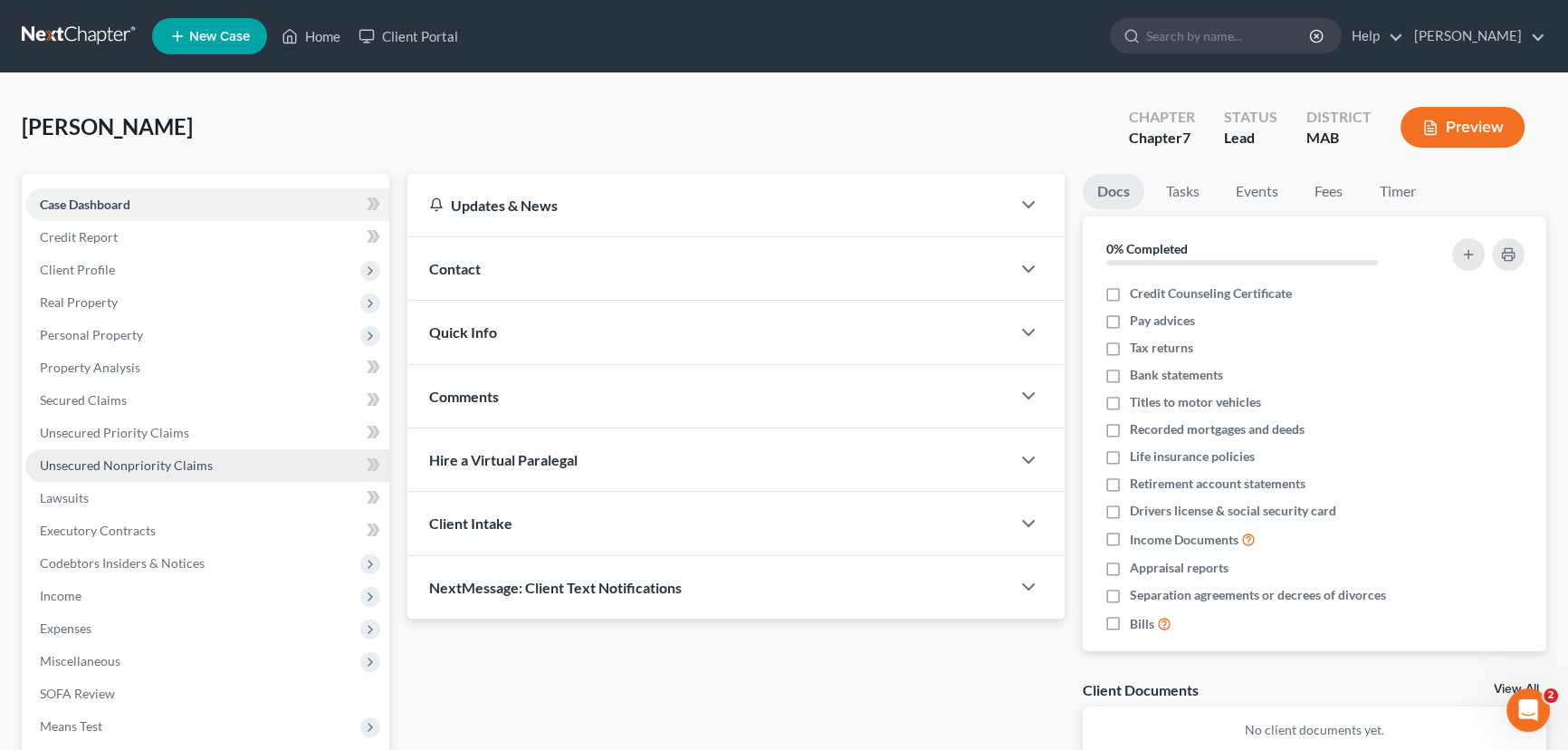
click at [93, 469] on span "Unsecured Nonpriority Claims" at bounding box center [126, 465] width 173 height 16
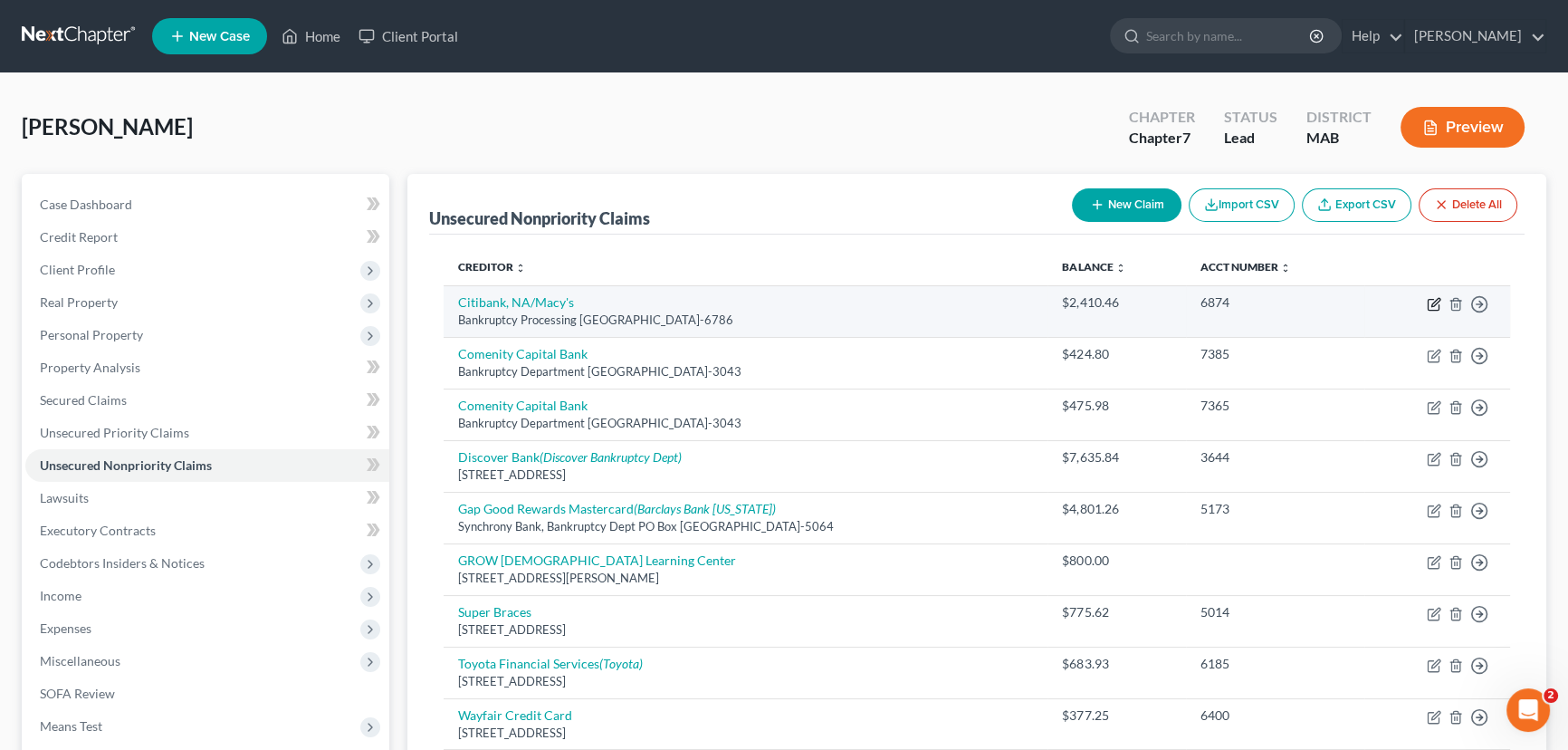
click at [1438, 301] on icon "button" at bounding box center [1436, 302] width 8 height 8
select select "43"
select select "2"
select select "0"
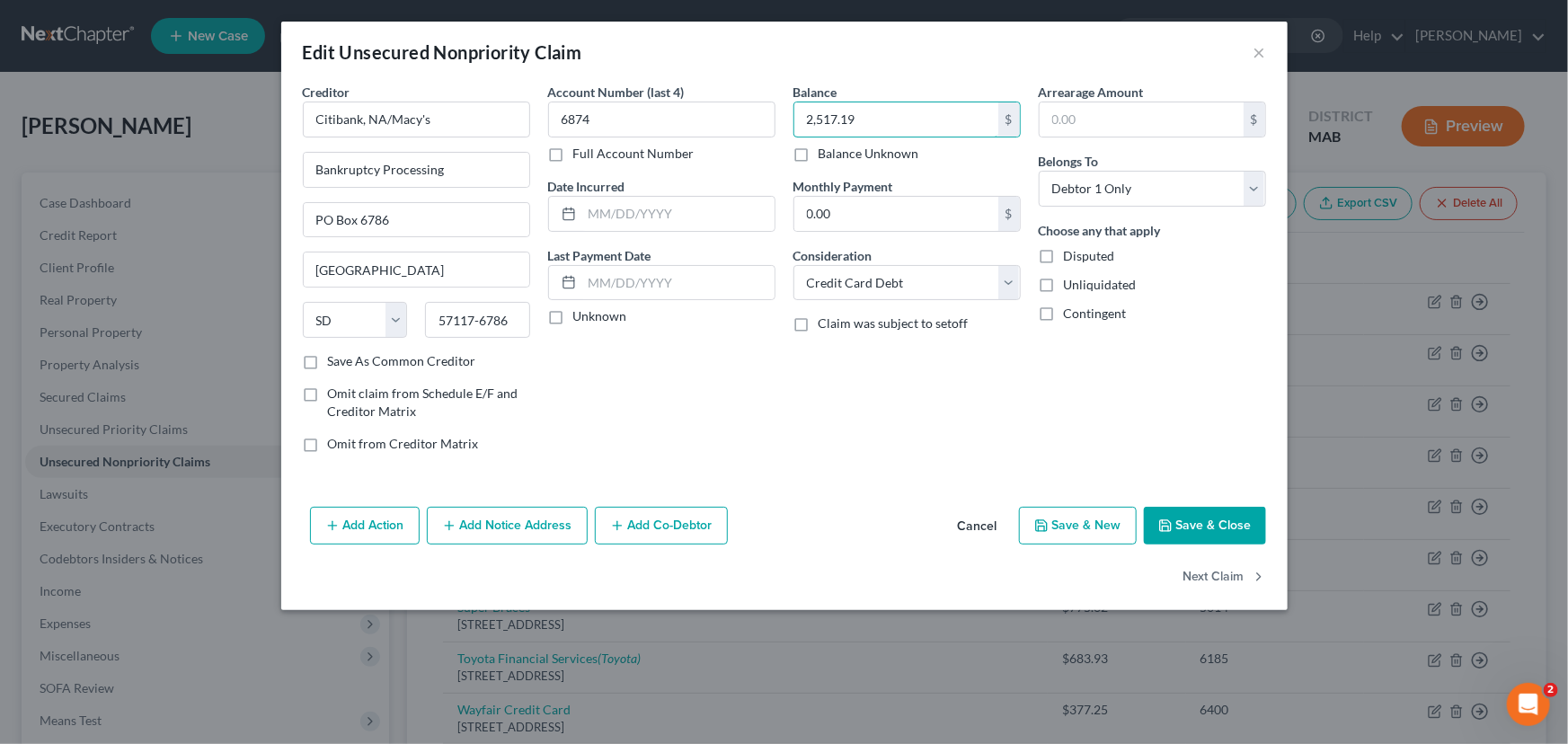
type input "2,517.19"
click at [477, 530] on button "Add Notice Address" at bounding box center [506, 525] width 161 height 38
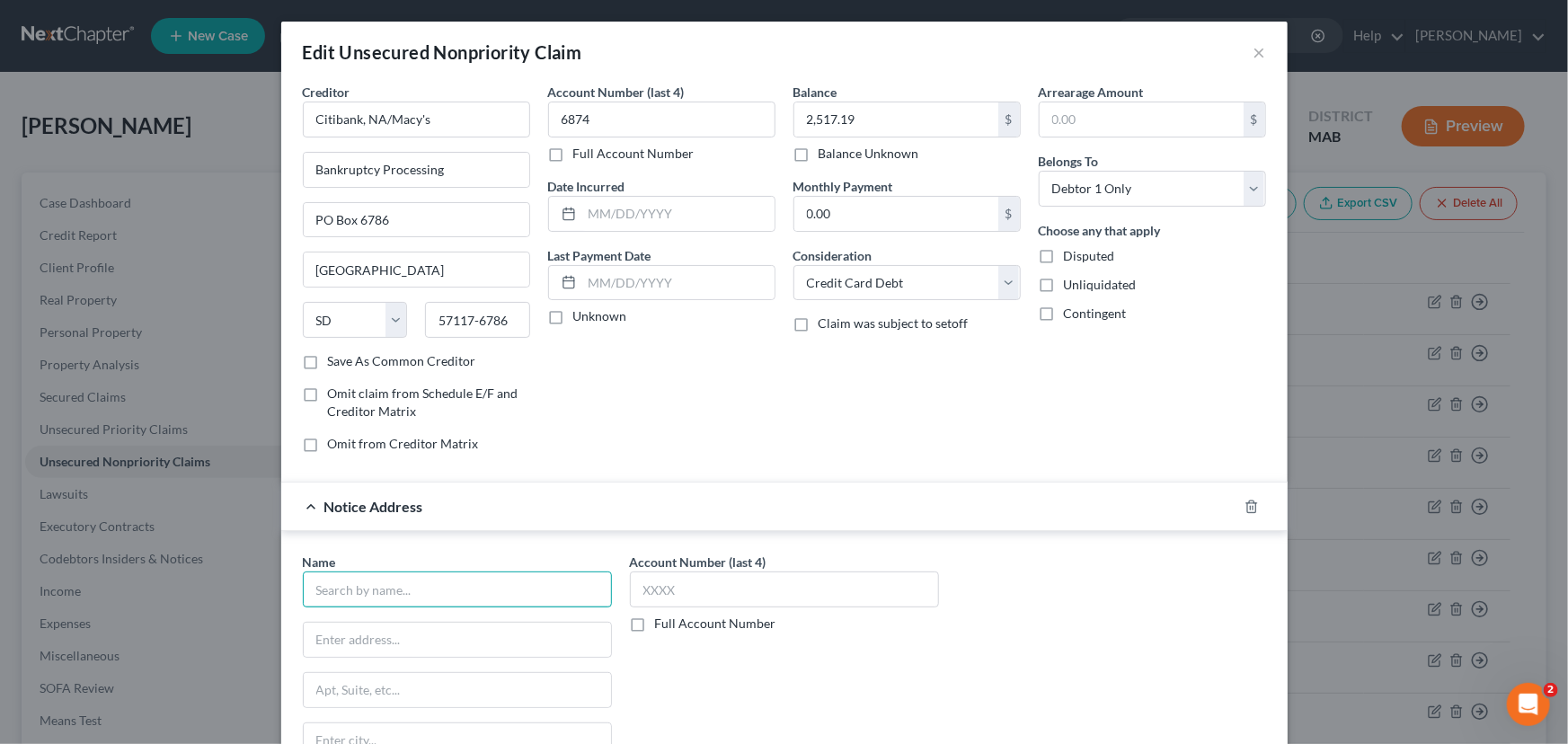
click at [371, 584] on input "text" at bounding box center [457, 589] width 309 height 36
type input "Credit Control, LLC"
type input "8001 Woodland Center Blvd"
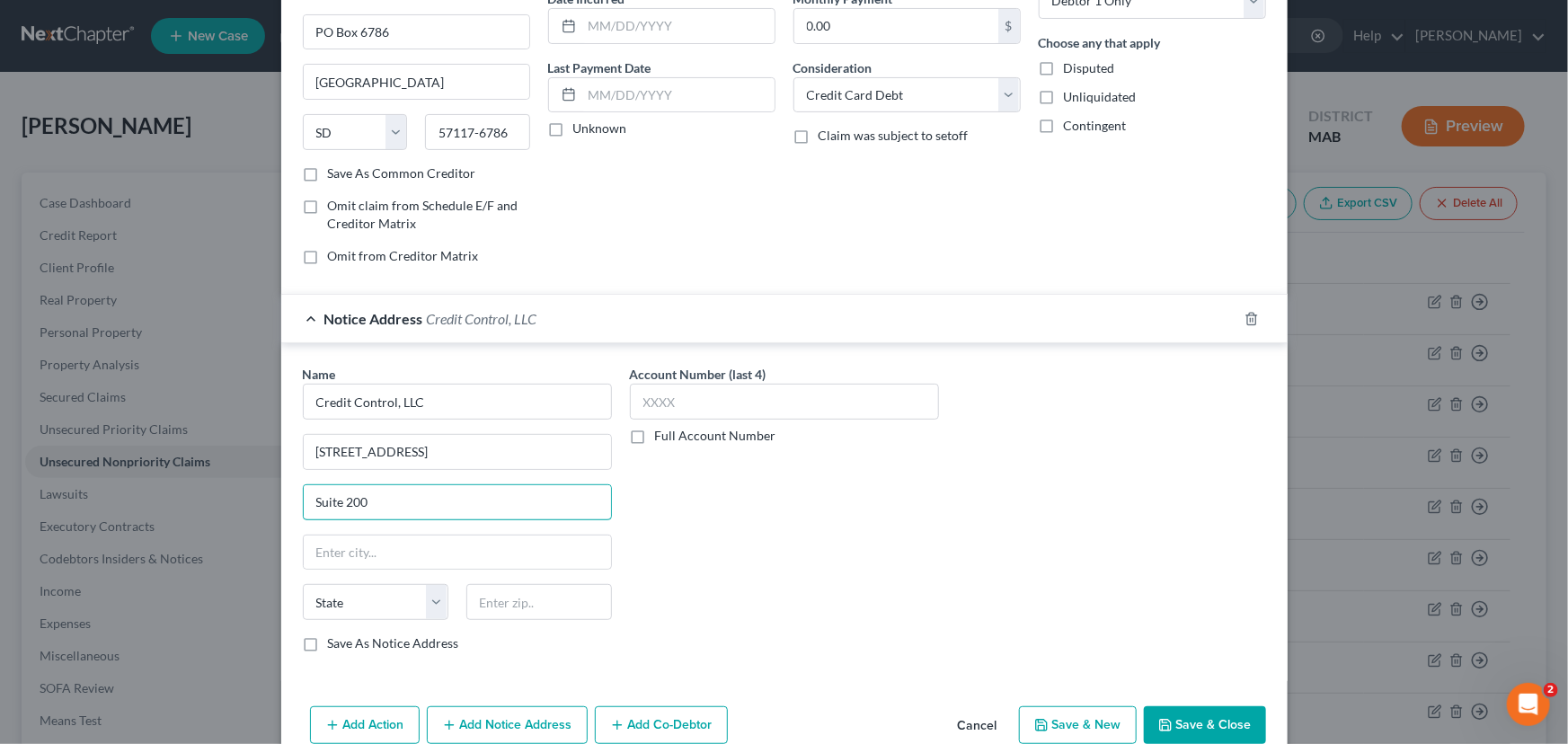
scroll to position [244, 0]
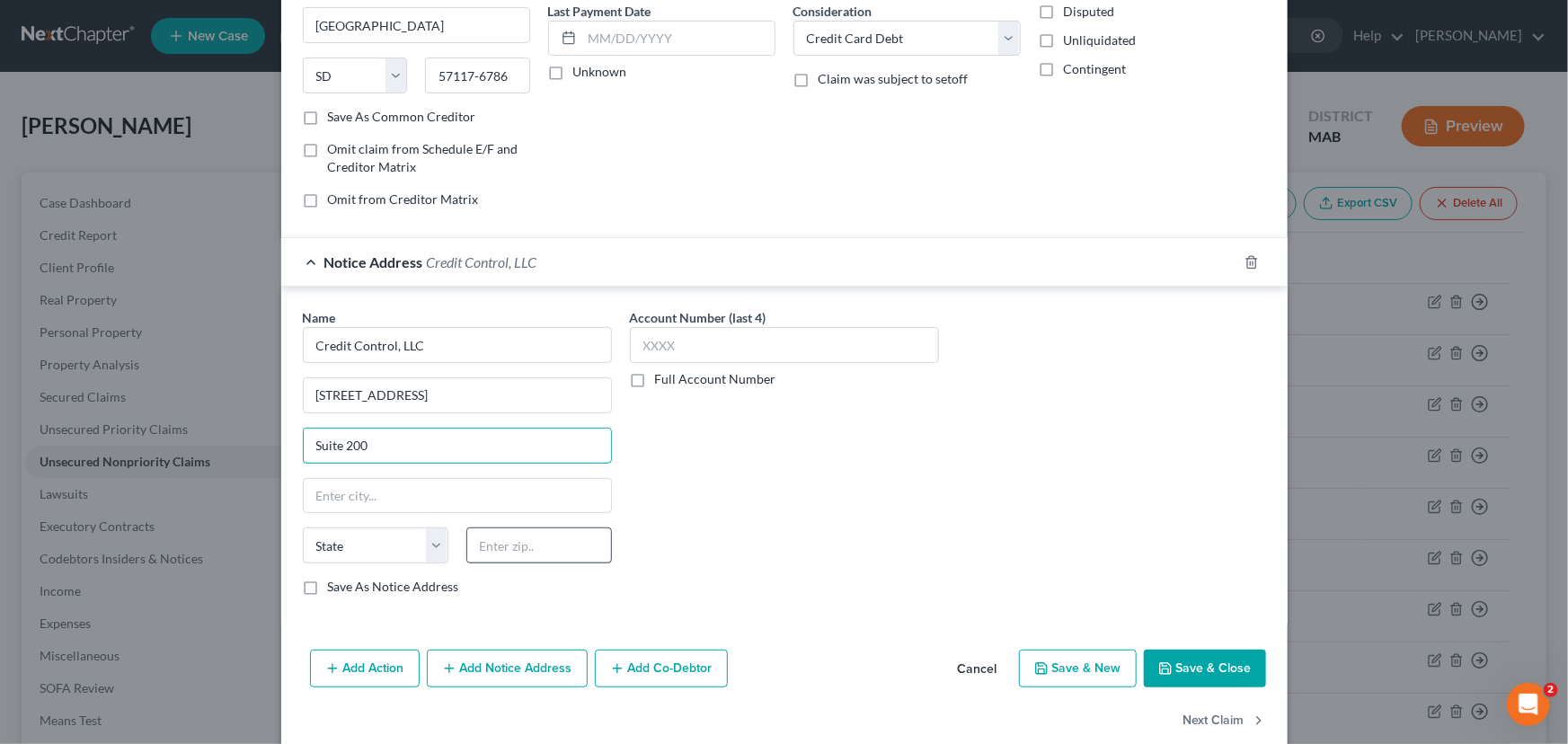
type input "Suite 200"
click at [501, 532] on input "text" at bounding box center [538, 545] width 145 height 36
type input "33614"
type input "Tampa"
select select "9"
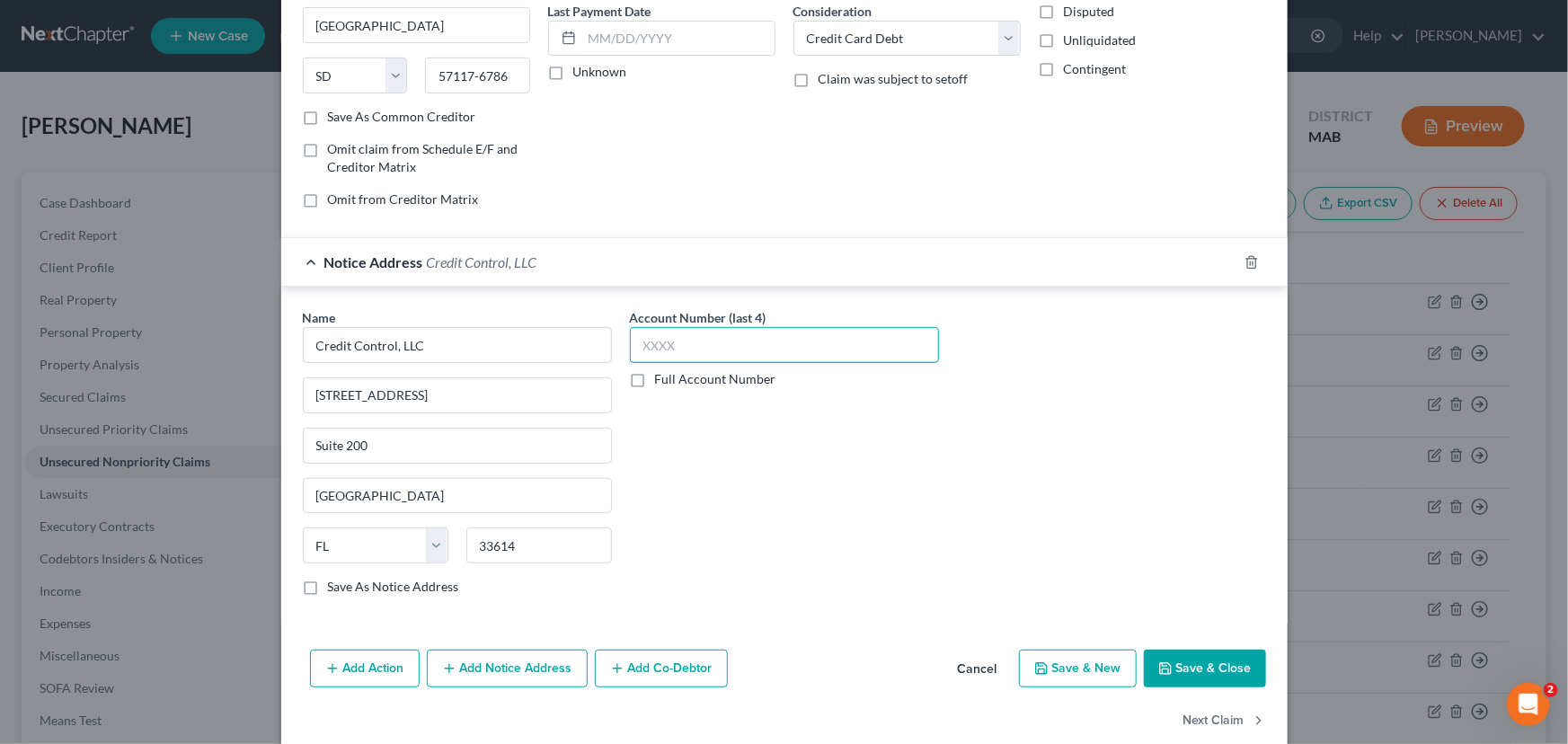
click at [632, 332] on input "text" at bounding box center [784, 345] width 309 height 36
type input "2235"
click at [1179, 667] on button "Save & Close" at bounding box center [1204, 668] width 122 height 38
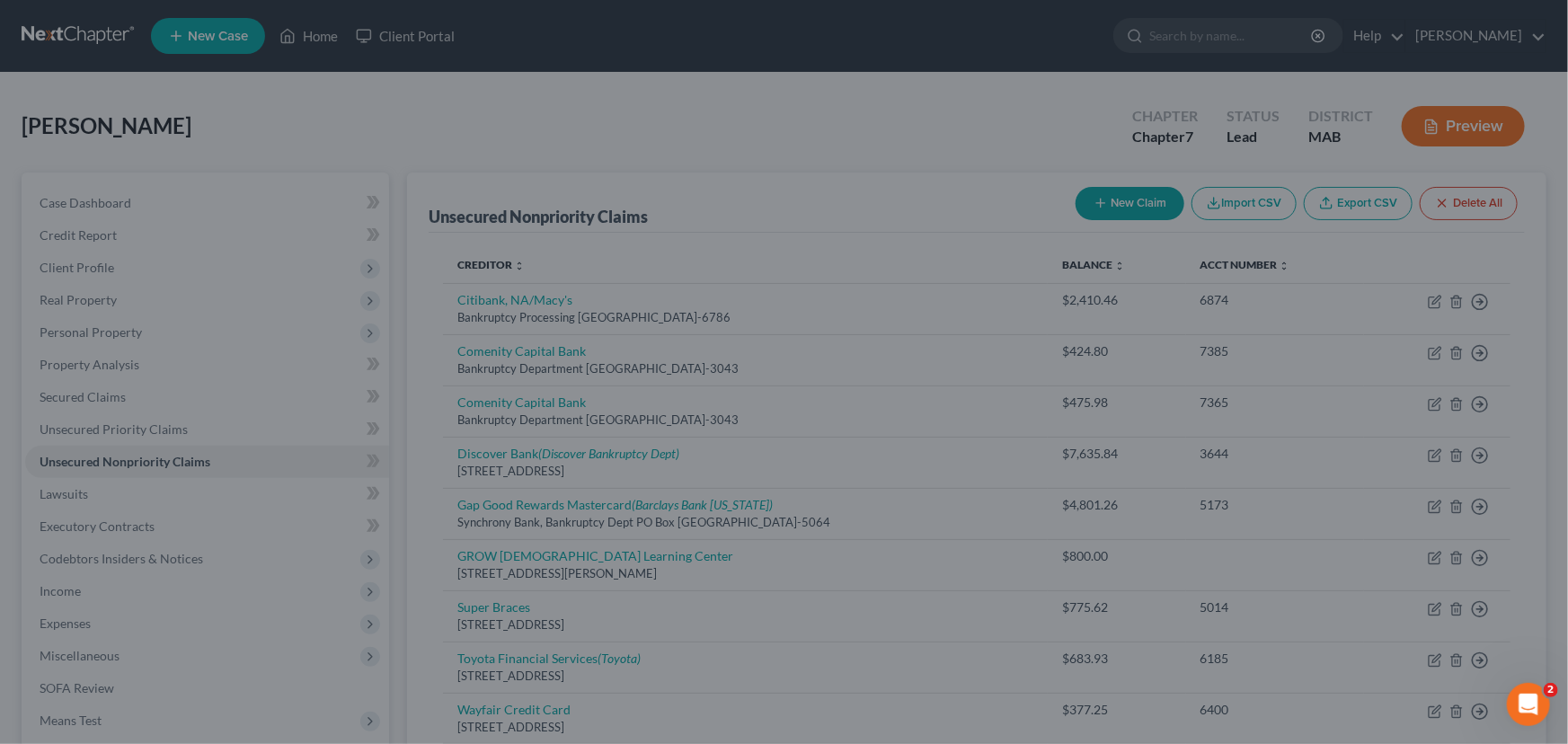
type input "0"
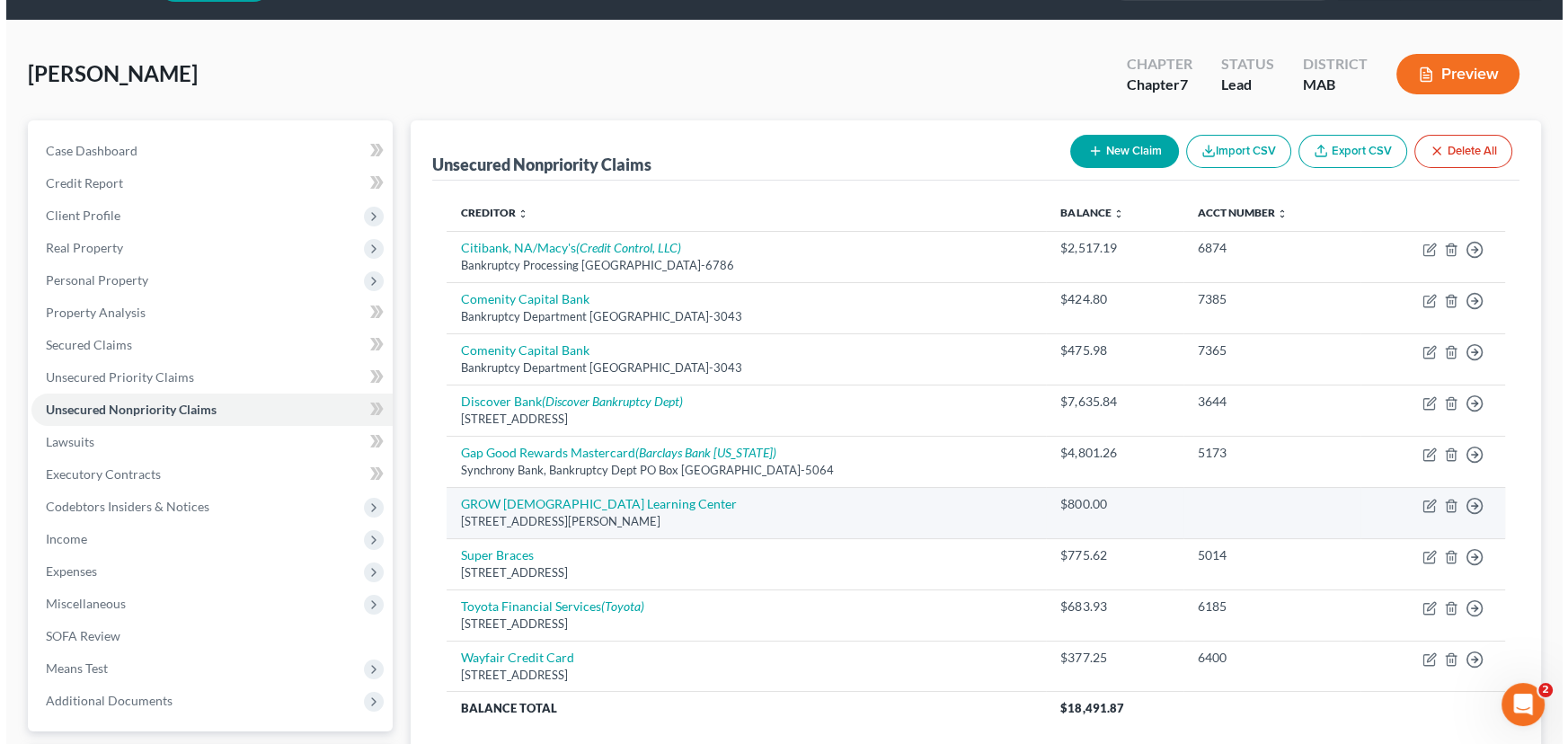
scroll to position [81, 0]
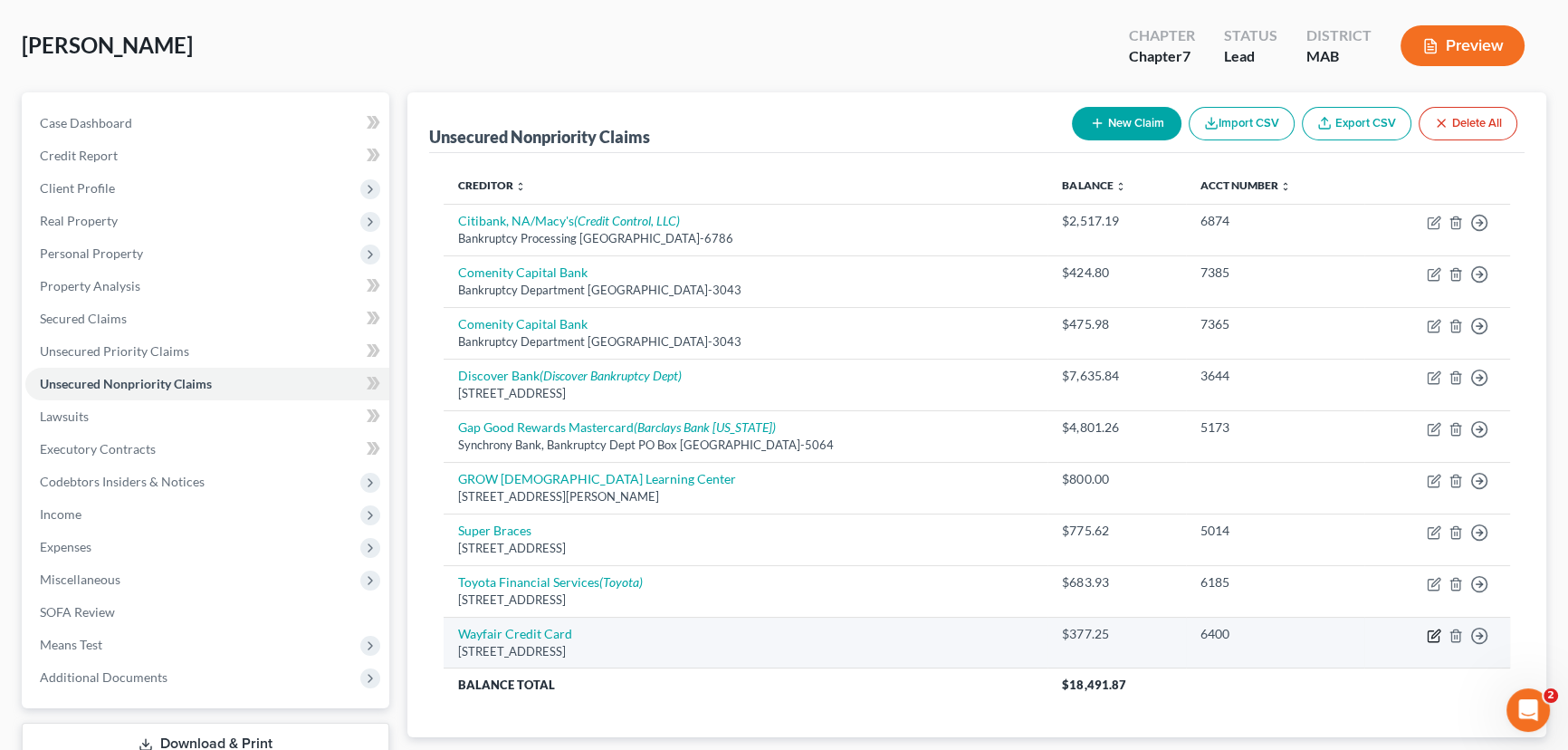
click at [1431, 629] on icon "button" at bounding box center [1434, 636] width 15 height 15
select select "43"
select select "2"
select select "0"
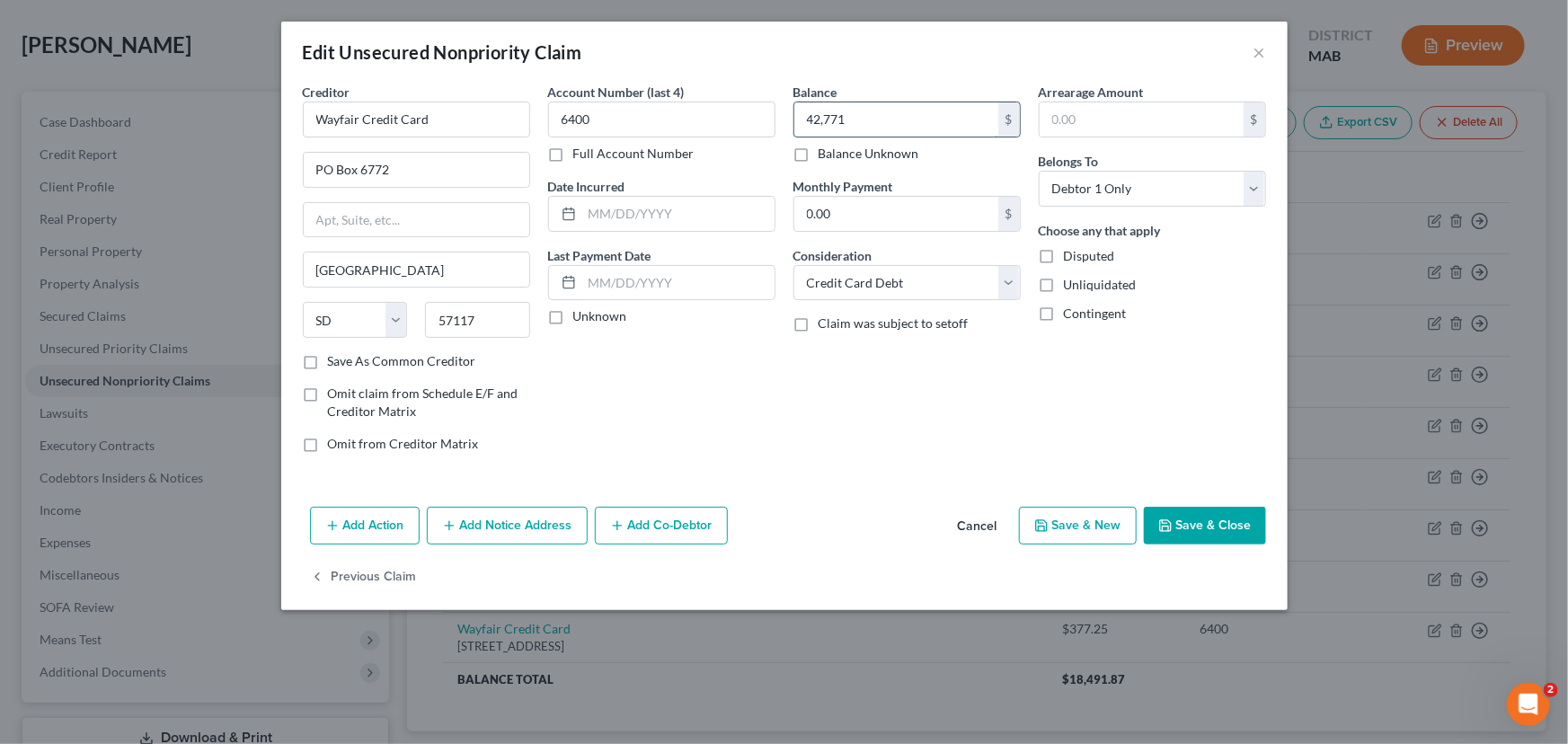
click at [831, 121] on input "42,771" at bounding box center [896, 118] width 204 height 34
type input "427.71"
click at [350, 226] on input "text" at bounding box center [416, 219] width 225 height 34
type input "PO Box 6772"
drag, startPoint x: 399, startPoint y: 174, endPoint x: 280, endPoint y: 170, distance: 119.1
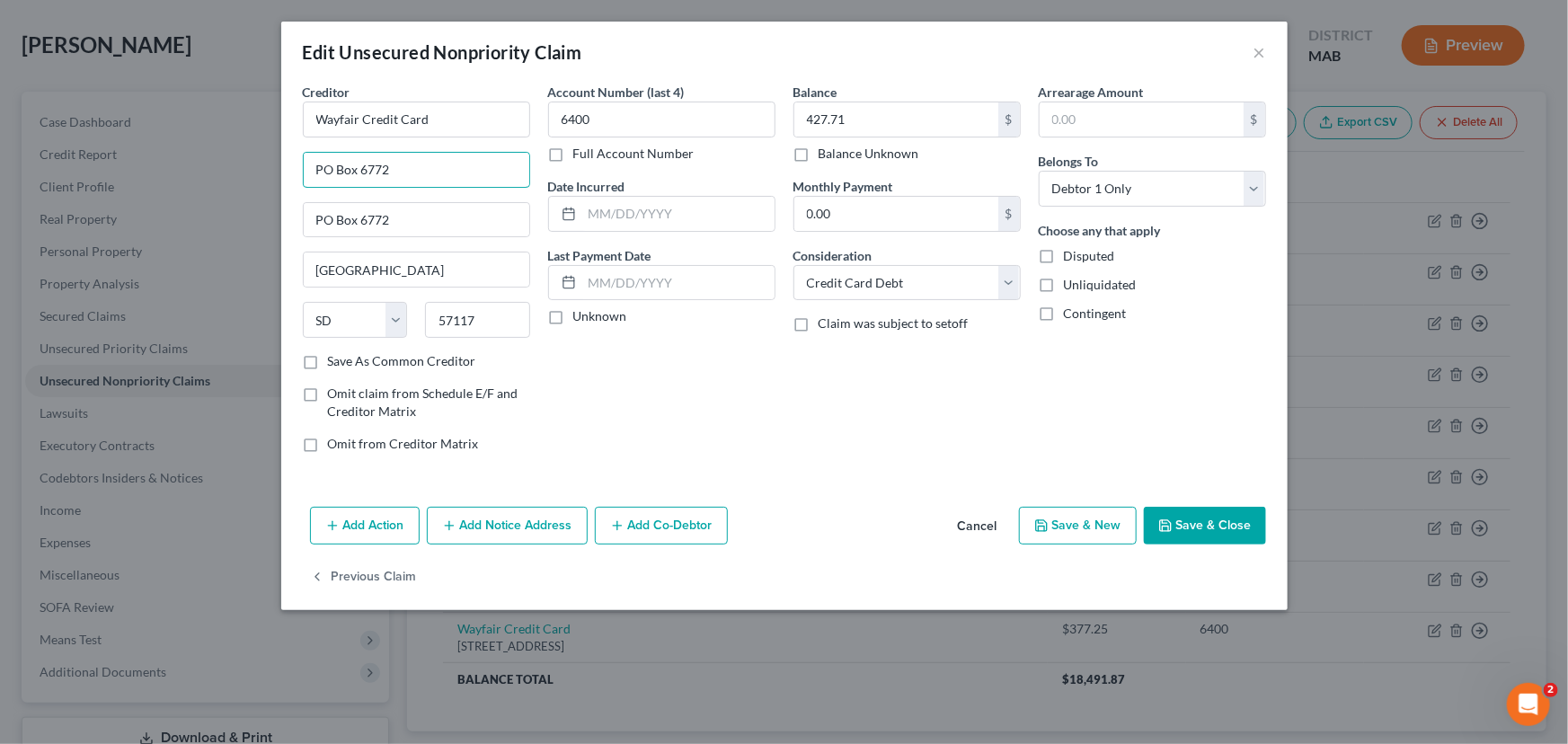
click at [281, 170] on div "Creditor * Wayfair Credit Card PO Box 6772 PO Box 6772 Sioux Falls State AL AK …" at bounding box center [784, 291] width 1006 height 417
click at [317, 119] on input "Wayfair Credit Card" at bounding box center [417, 118] width 227 height 36
type input "Citibank, N.A./Wayfair Credit Card"
drag, startPoint x: 411, startPoint y: 222, endPoint x: 272, endPoint y: 218, distance: 139.1
click at [272, 218] on div "Edit Unsecured Nonpriority Claim × Creditor * Citibank, N.A./Wayfair Credit Car…" at bounding box center [784, 372] width 1568 height 744
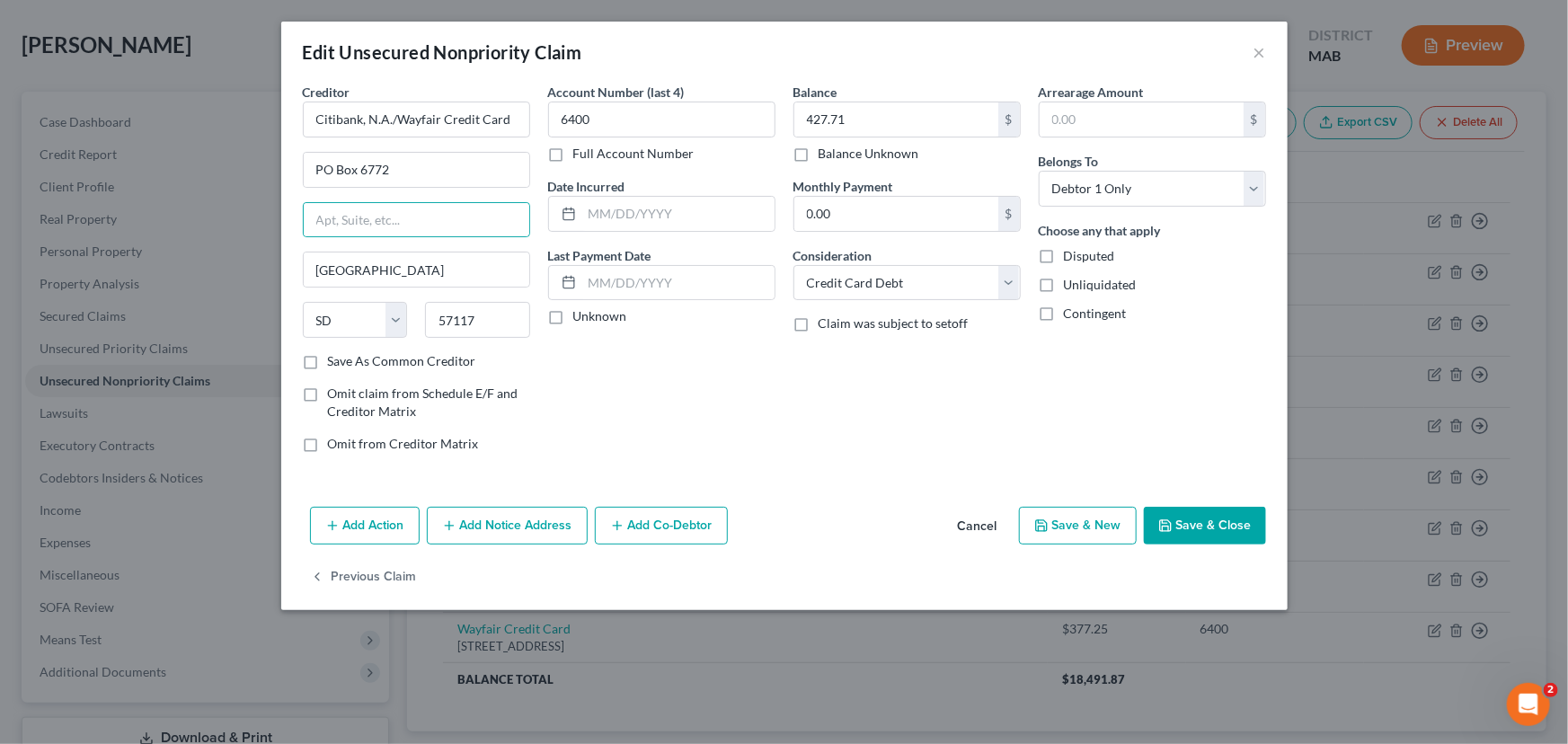
click at [492, 519] on button "Add Notice Address" at bounding box center [506, 525] width 161 height 38
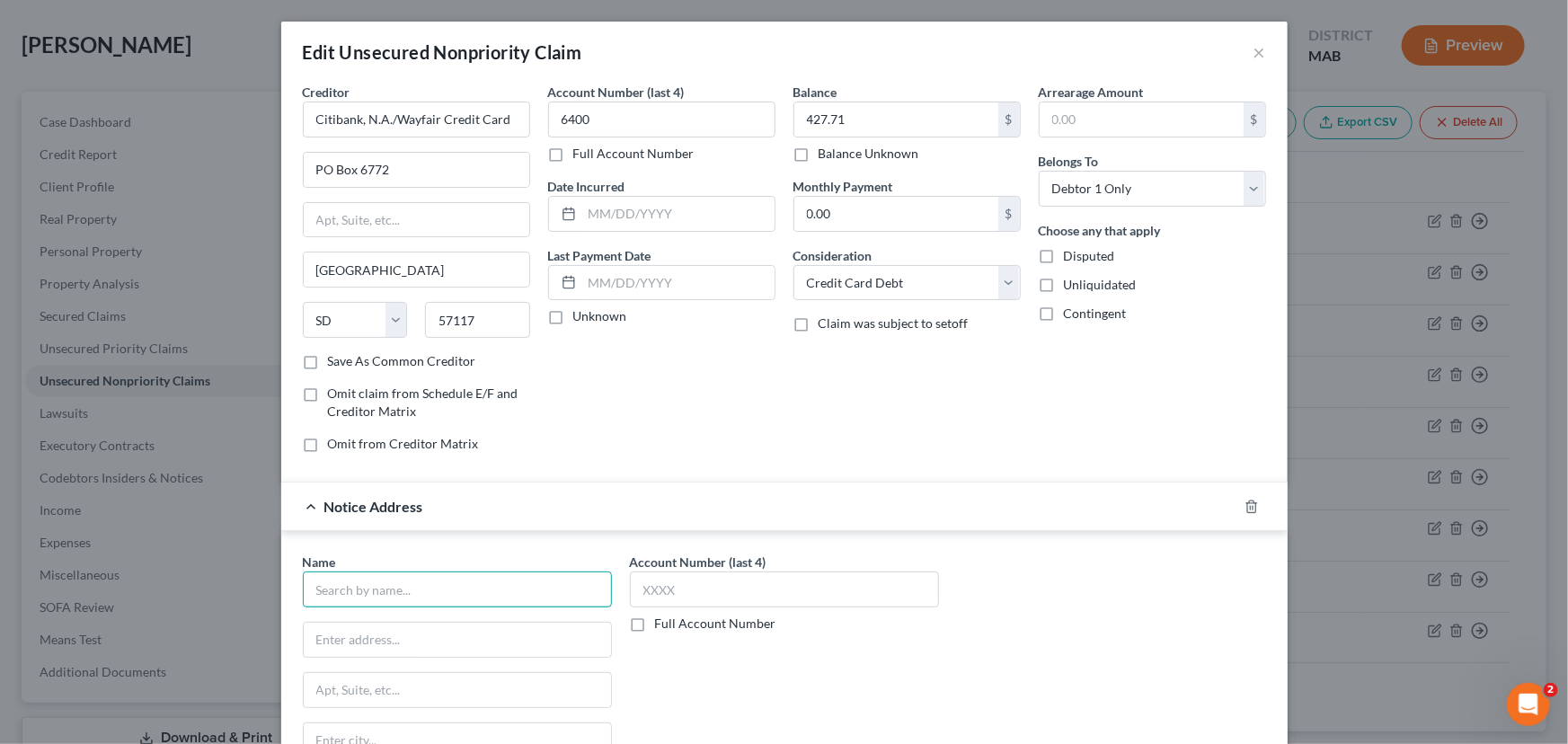
click at [394, 589] on input "text" at bounding box center [457, 589] width 309 height 36
type input "ARS National Services, Inc."
type input "PO Box 469100"
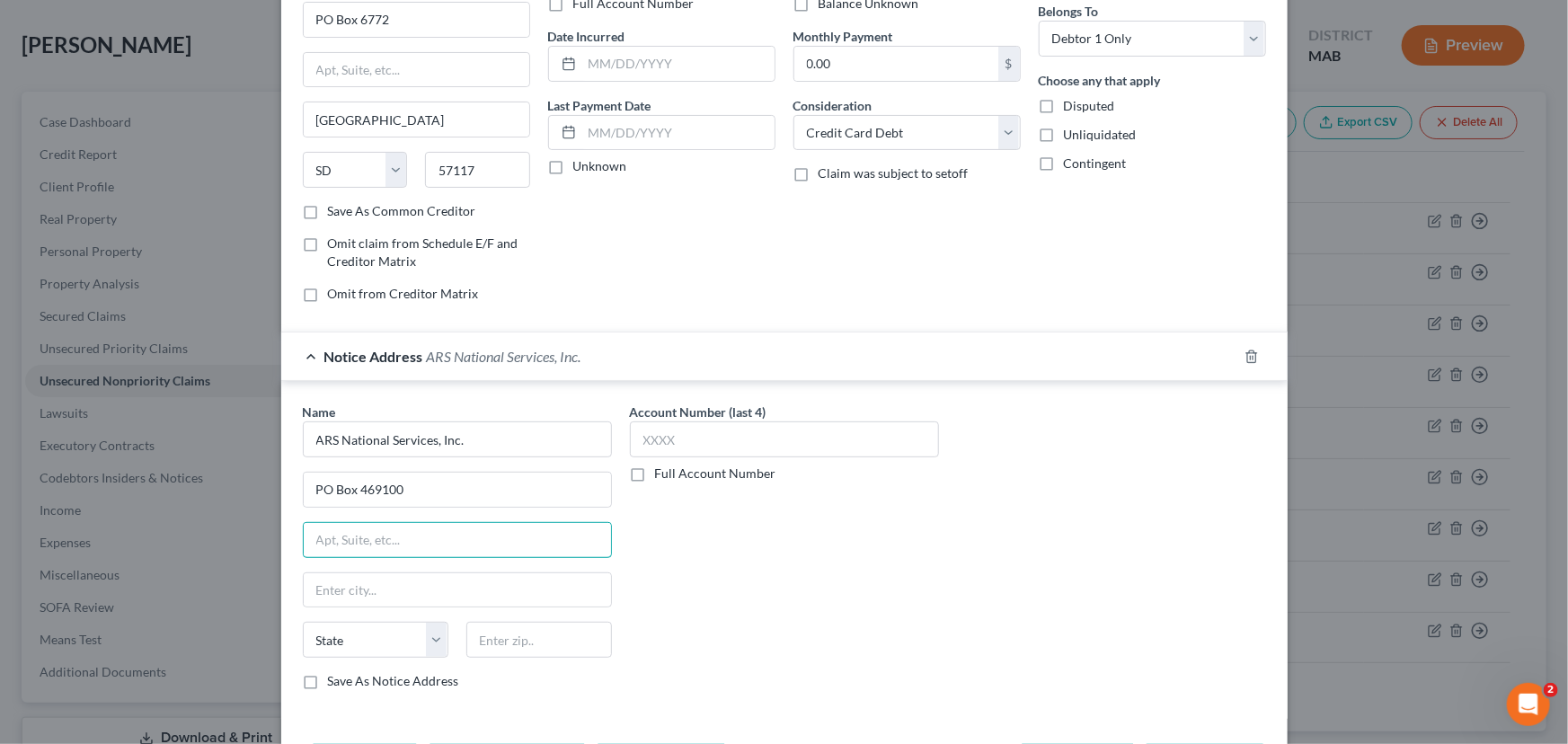
scroll to position [163, 0]
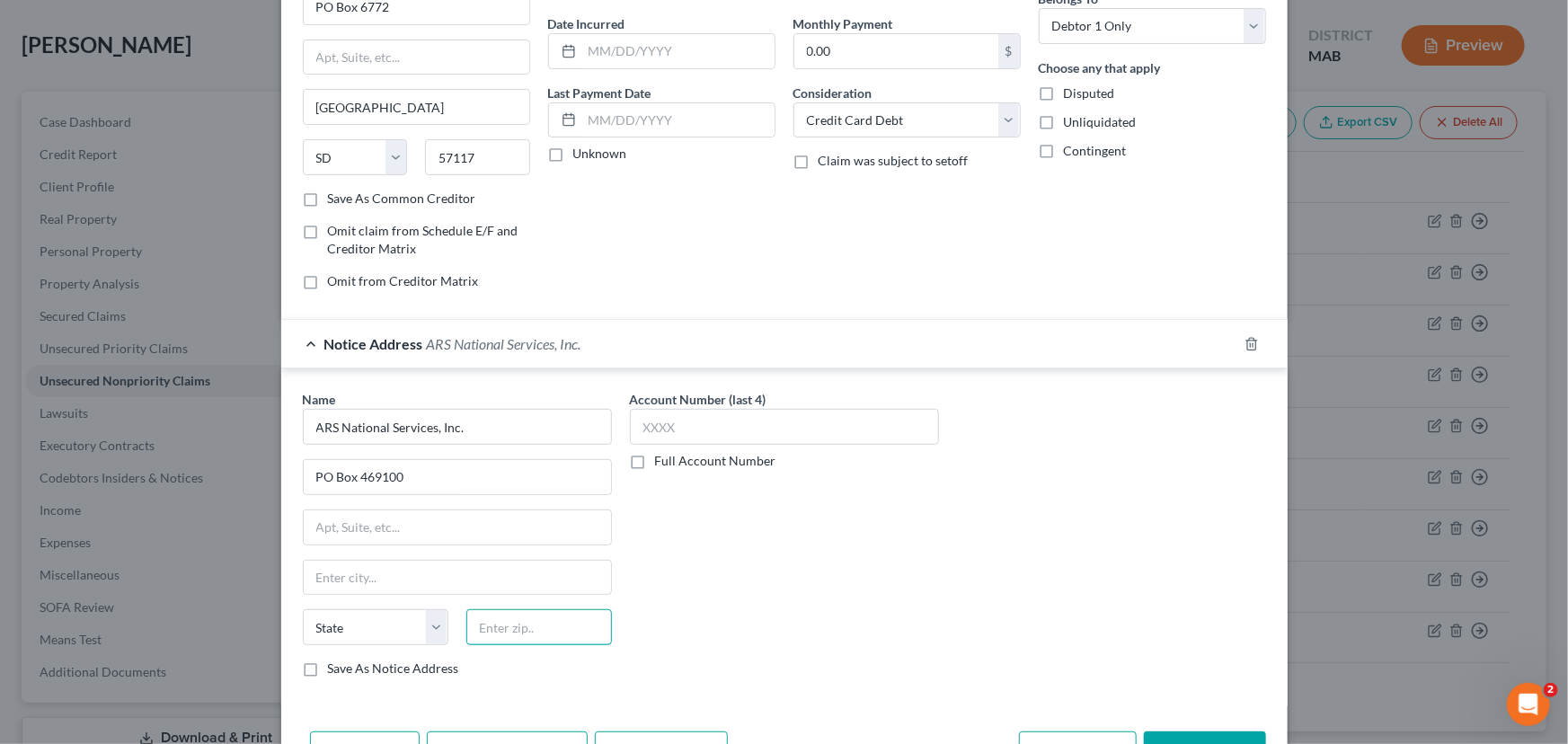
click at [504, 618] on input "text" at bounding box center [538, 627] width 145 height 36
type input "92046"
type input "Escondido"
select select "4"
click at [511, 618] on input "92046" at bounding box center [538, 627] width 145 height 36
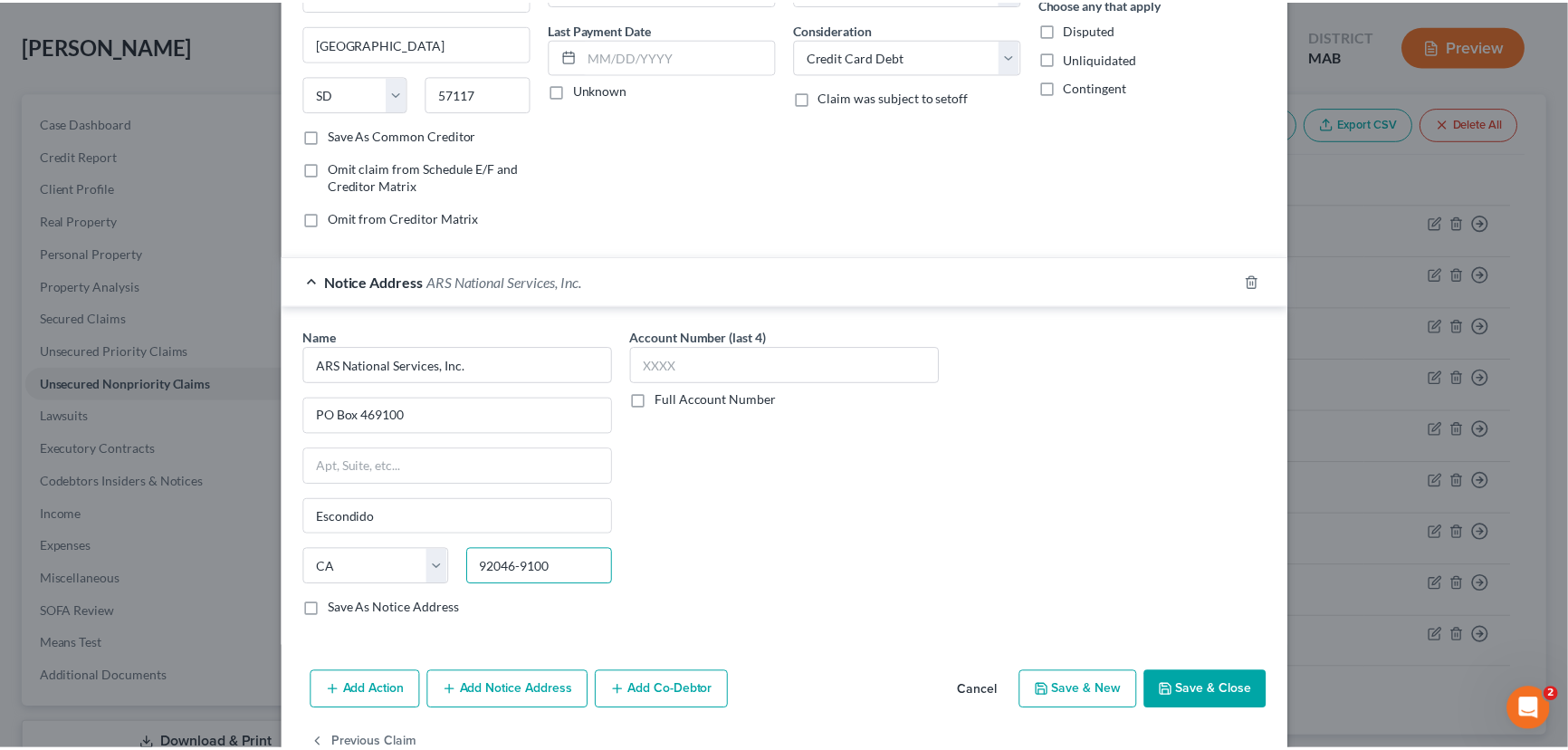
scroll to position [275, 0]
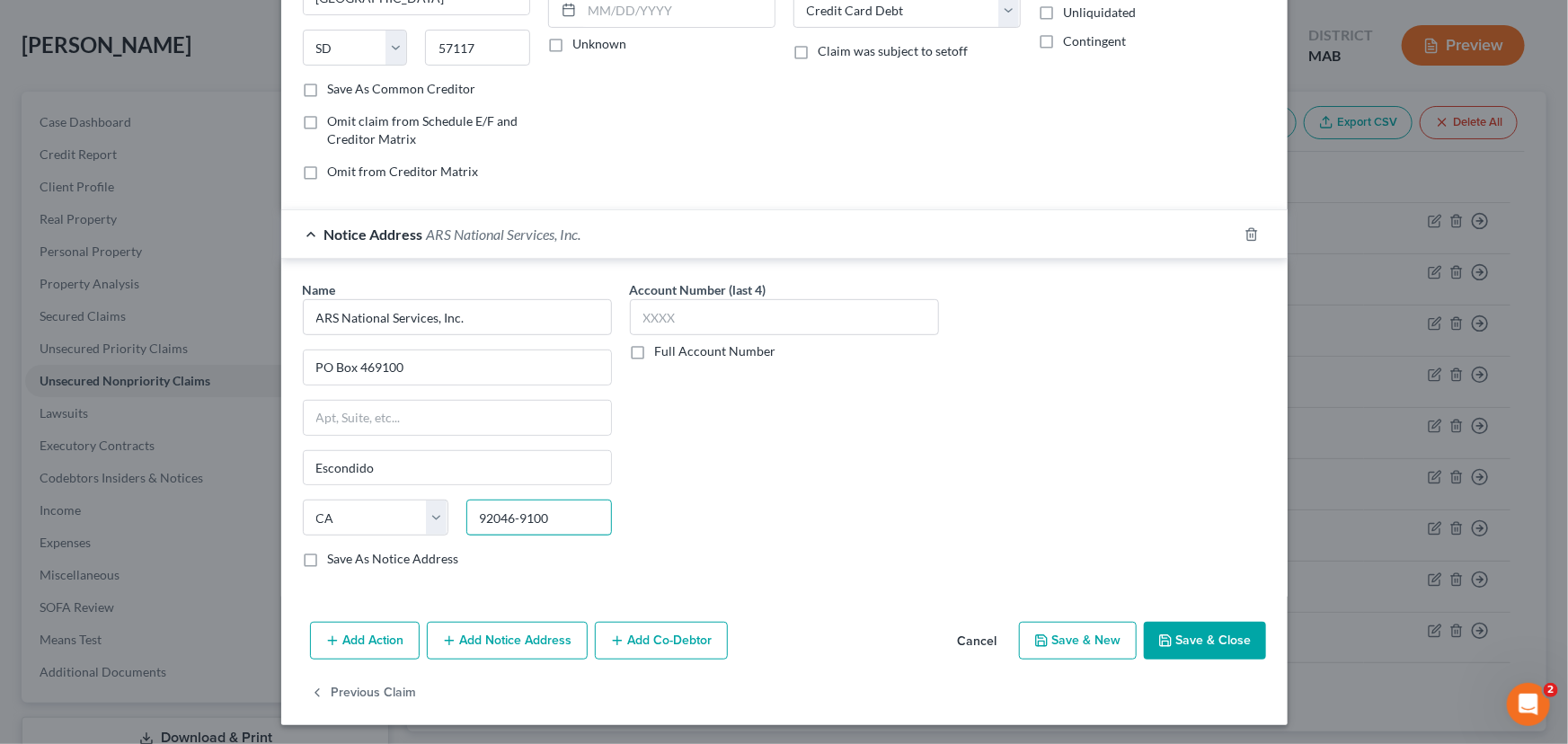
type input "92046-9100"
click at [1162, 641] on polyline "button" at bounding box center [1165, 643] width 7 height 5
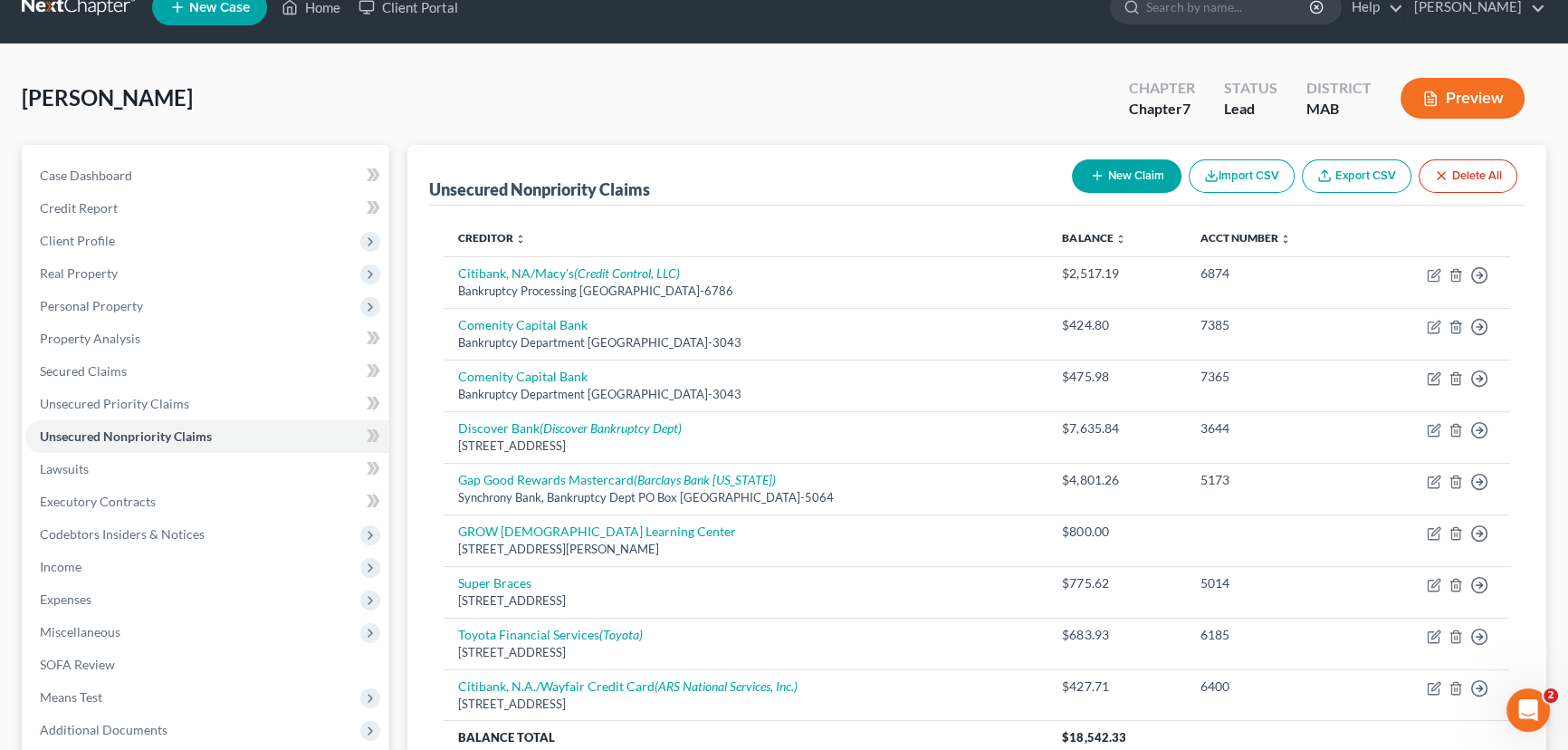
scroll to position [0, 0]
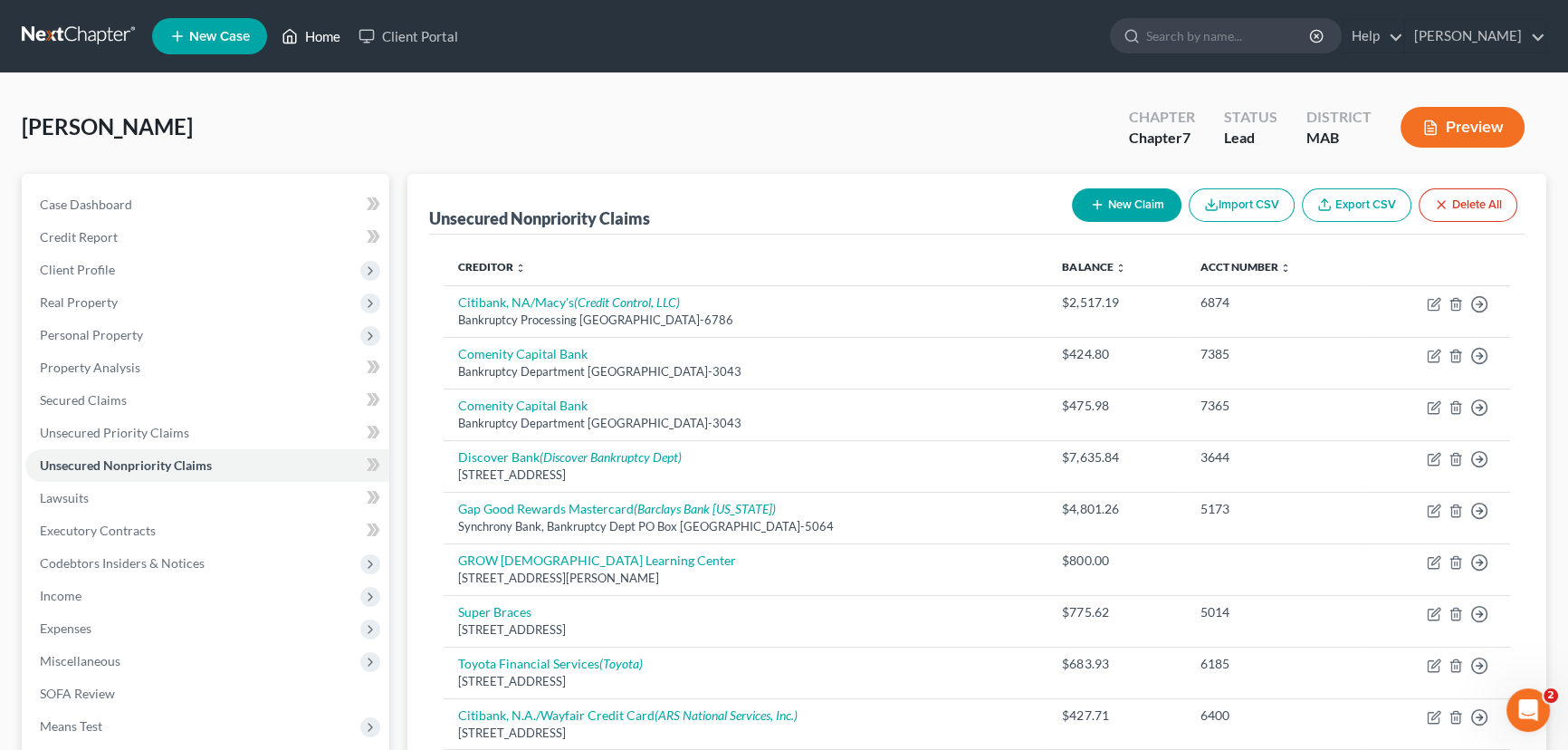
click at [318, 36] on link "Home" at bounding box center [310, 37] width 77 height 33
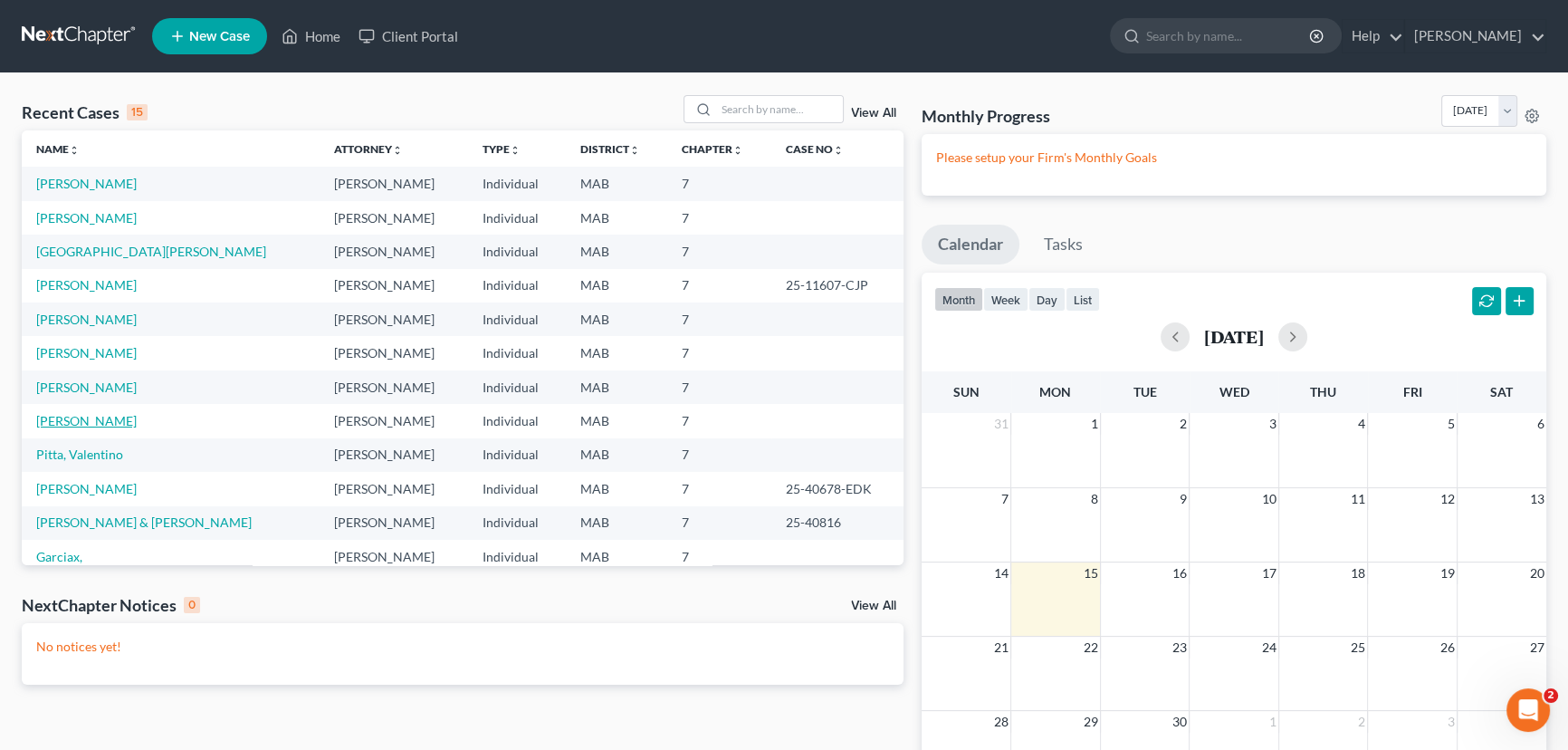
click at [70, 421] on link "Roth, Zachary" at bounding box center [86, 421] width 101 height 16
